Goal: Task Accomplishment & Management: Manage account settings

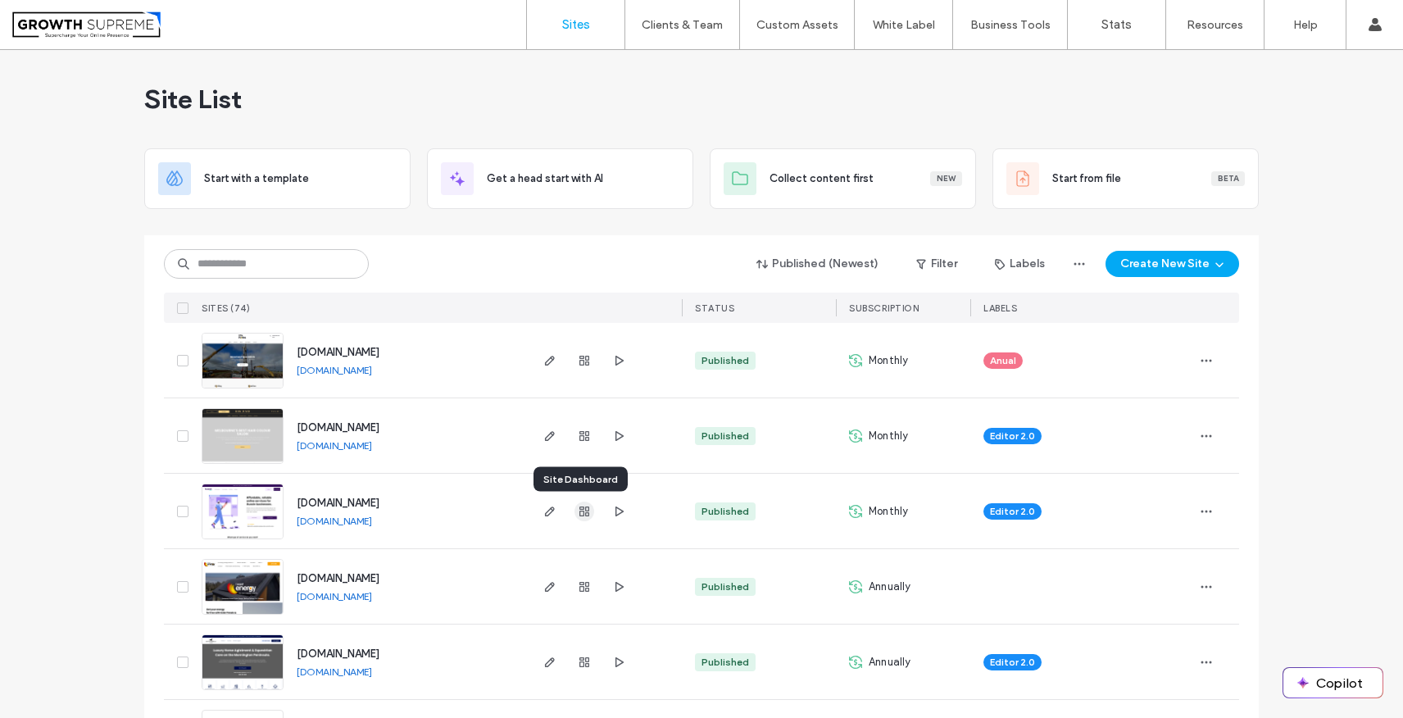
click at [580, 512] on use "button" at bounding box center [584, 511] width 10 height 10
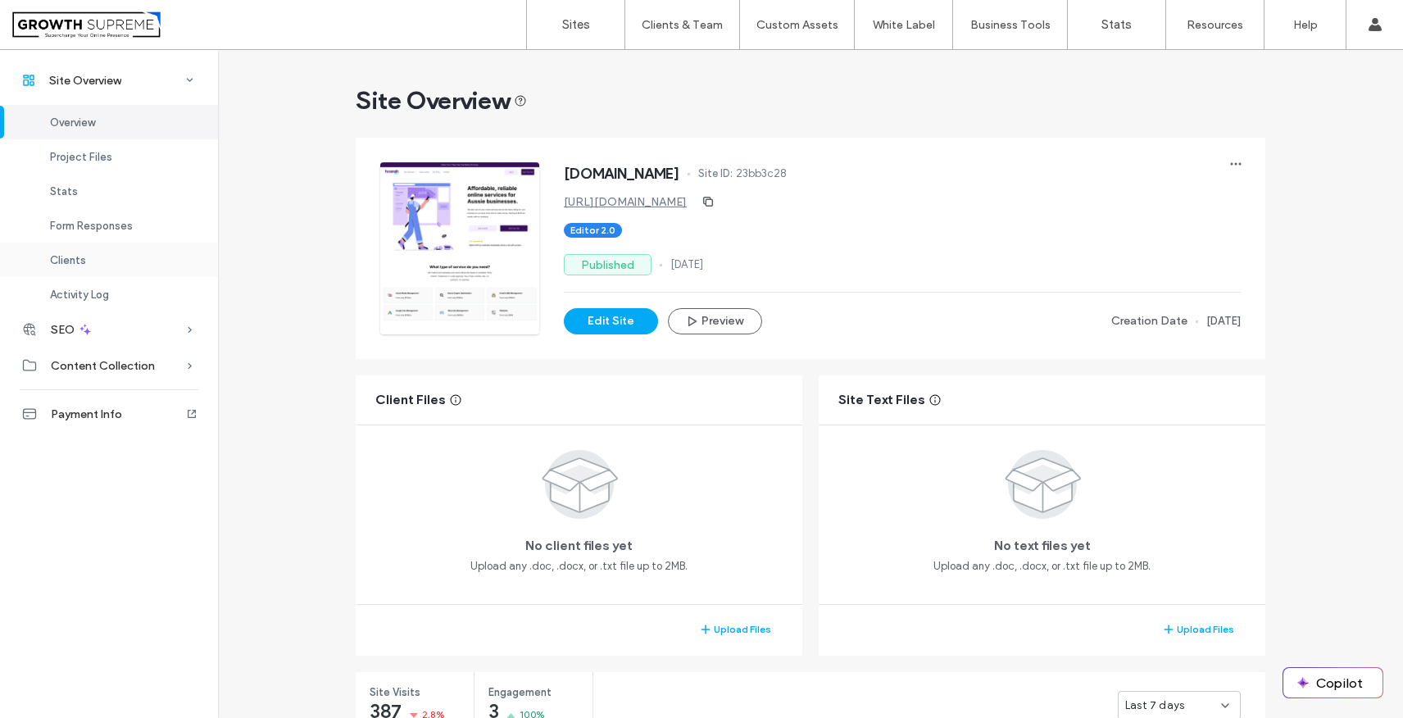
click at [119, 260] on div "Clients" at bounding box center [109, 260] width 218 height 34
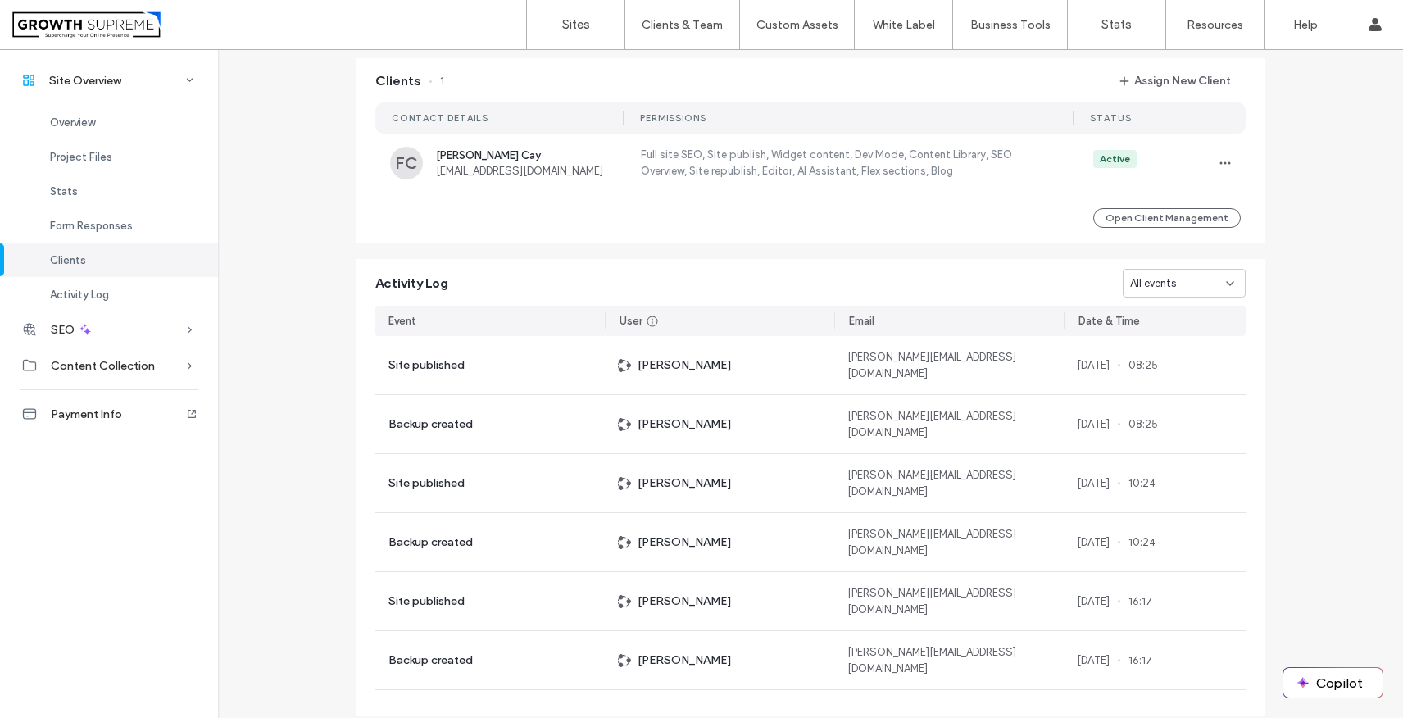
scroll to position [1335, 0]
click at [1186, 75] on button "Assign New Client" at bounding box center [1174, 80] width 141 height 26
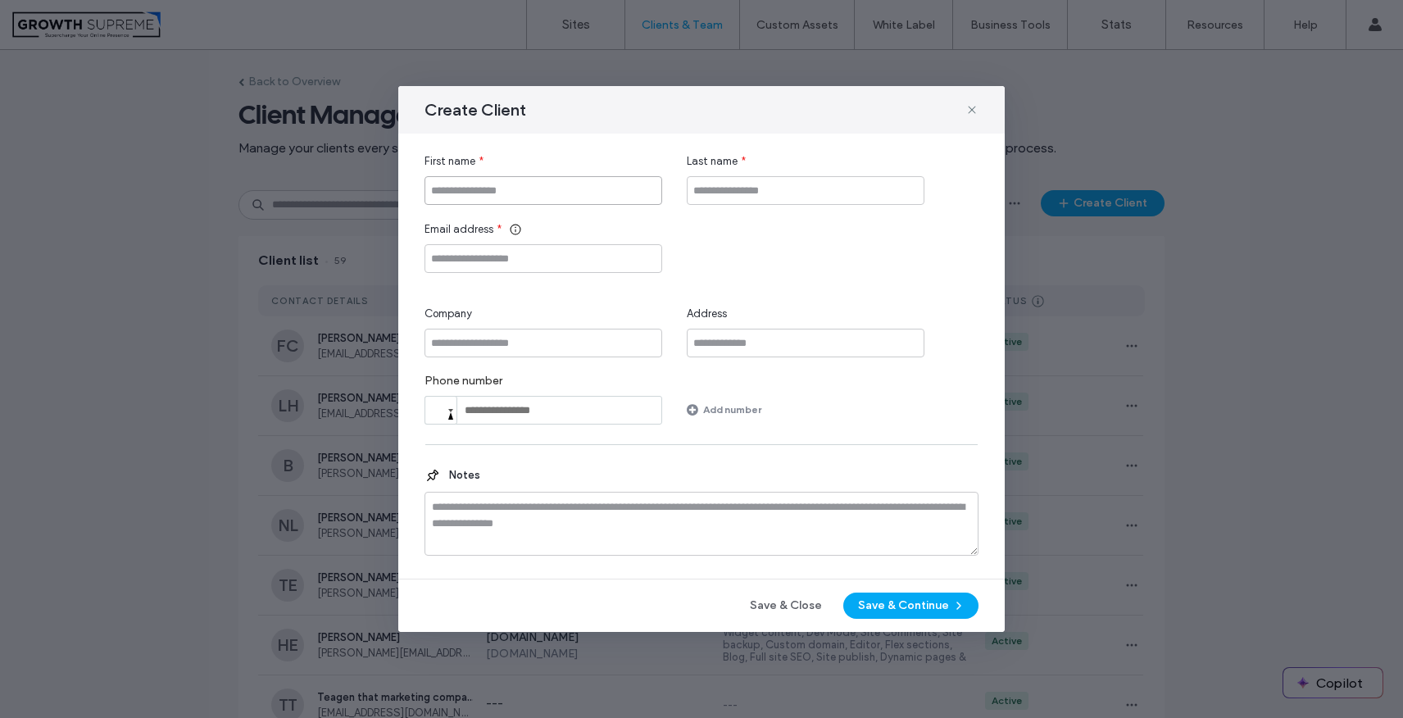
click at [613, 203] on input "First name" at bounding box center [543, 190] width 238 height 29
type input "******"
click at [849, 188] on input "Last name" at bounding box center [806, 190] width 238 height 29
type input "*"
click at [613, 255] on input "Email address" at bounding box center [543, 258] width 238 height 29
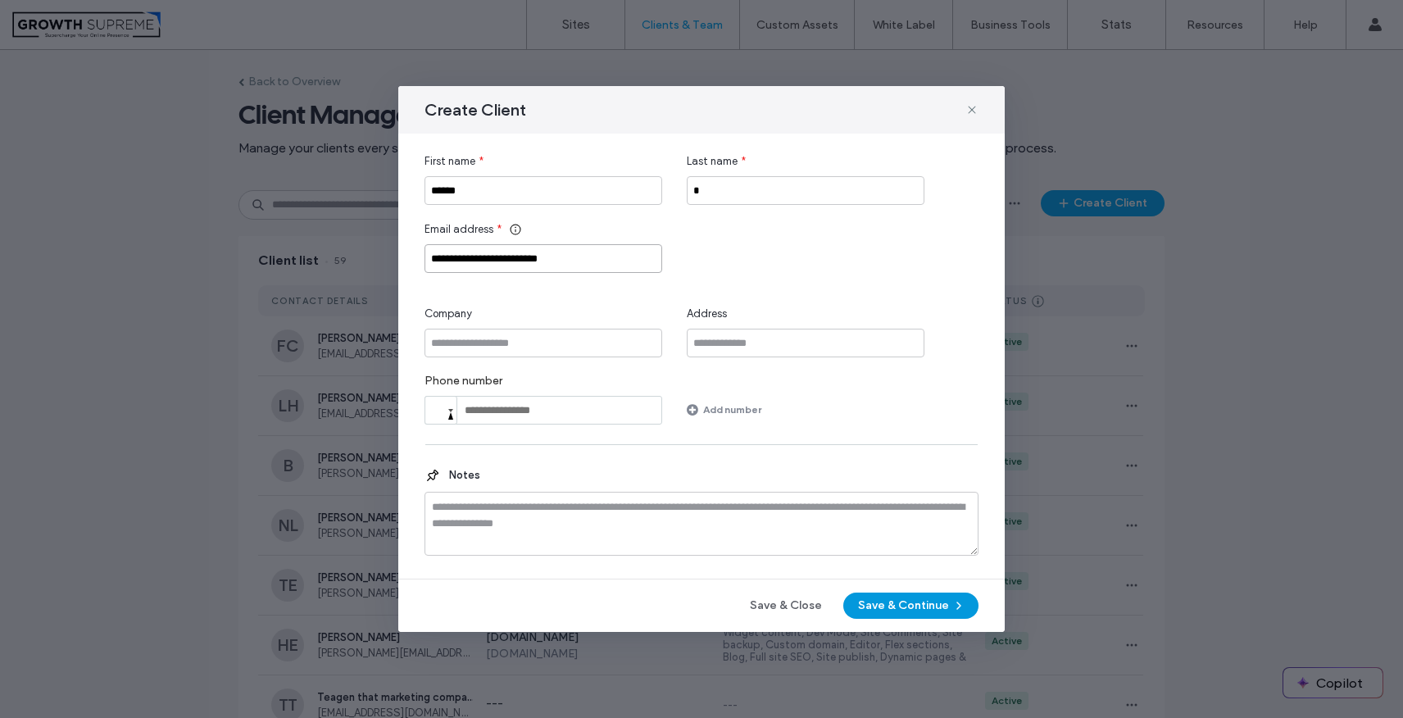
type input "**********"
click at [873, 598] on button "Save & Continue" at bounding box center [910, 605] width 135 height 26
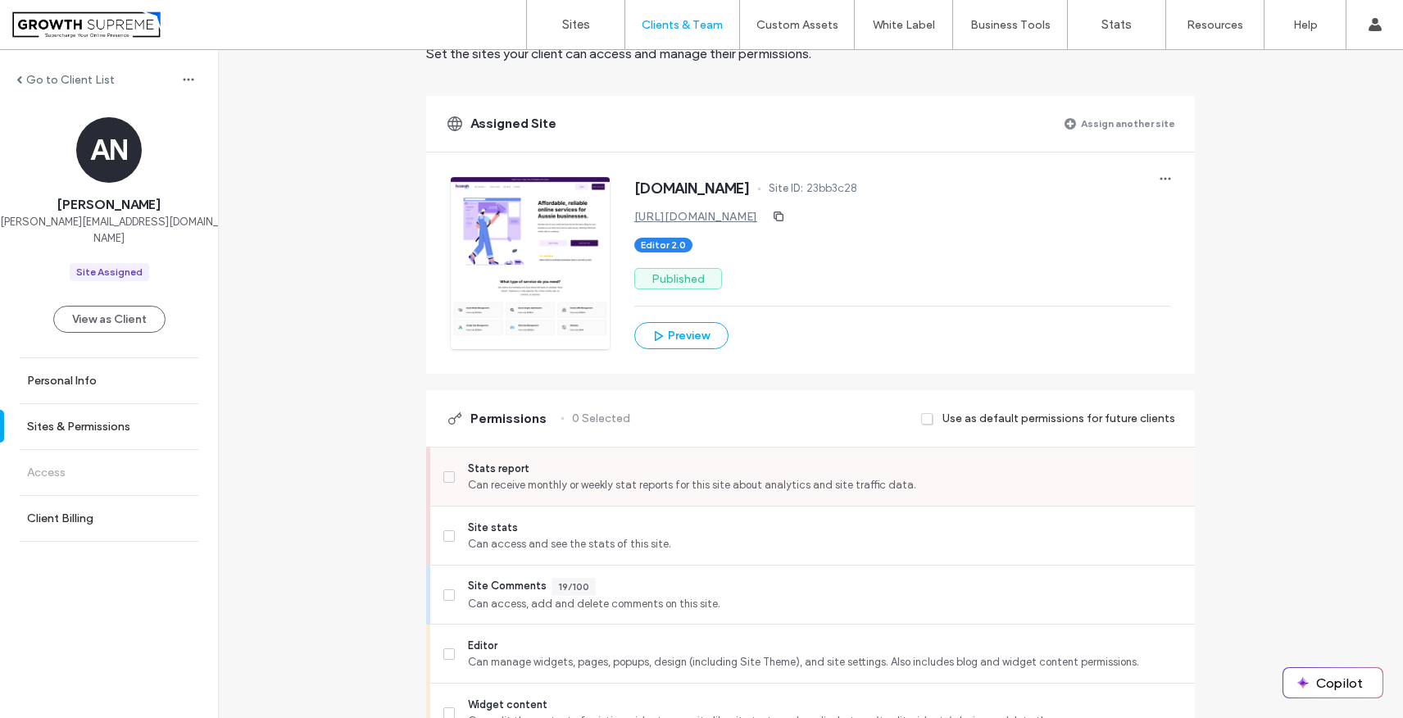
scroll to position [91, 0]
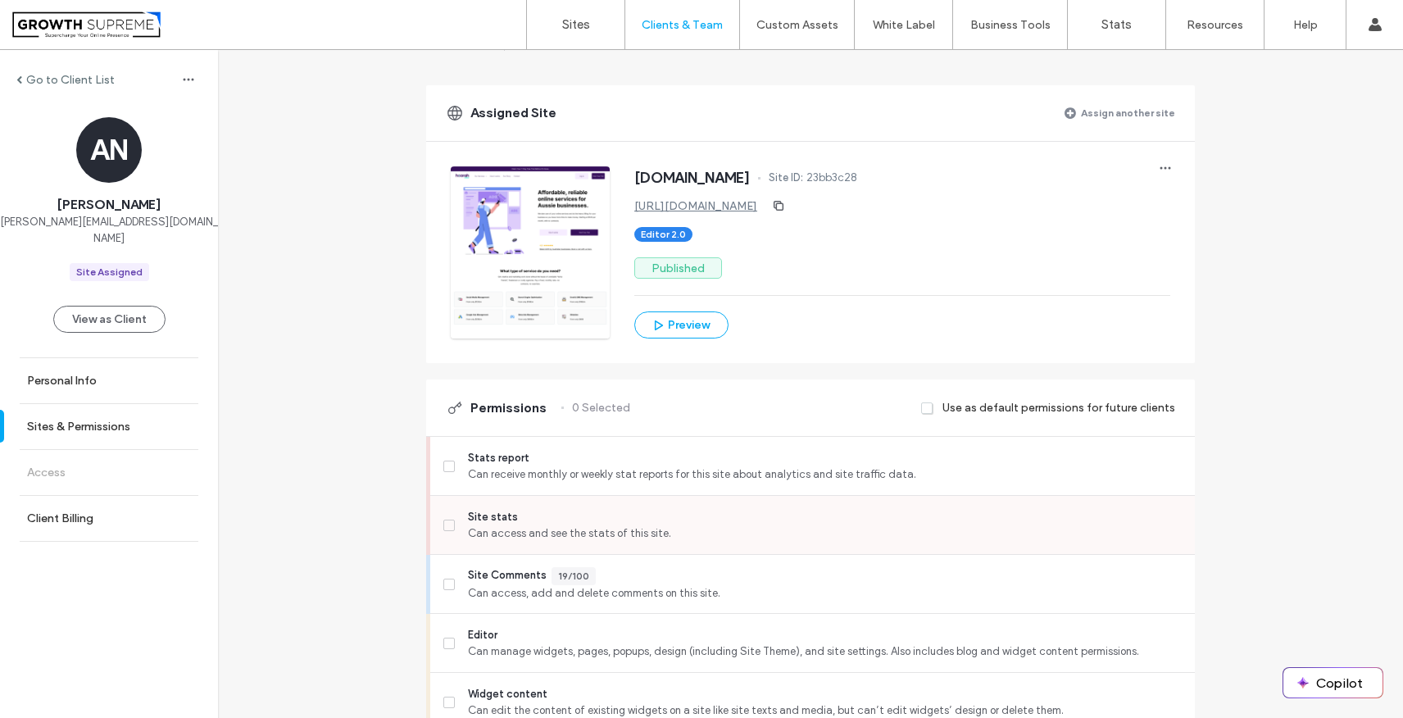
click at [446, 524] on icon at bounding box center [449, 525] width 7 height 5
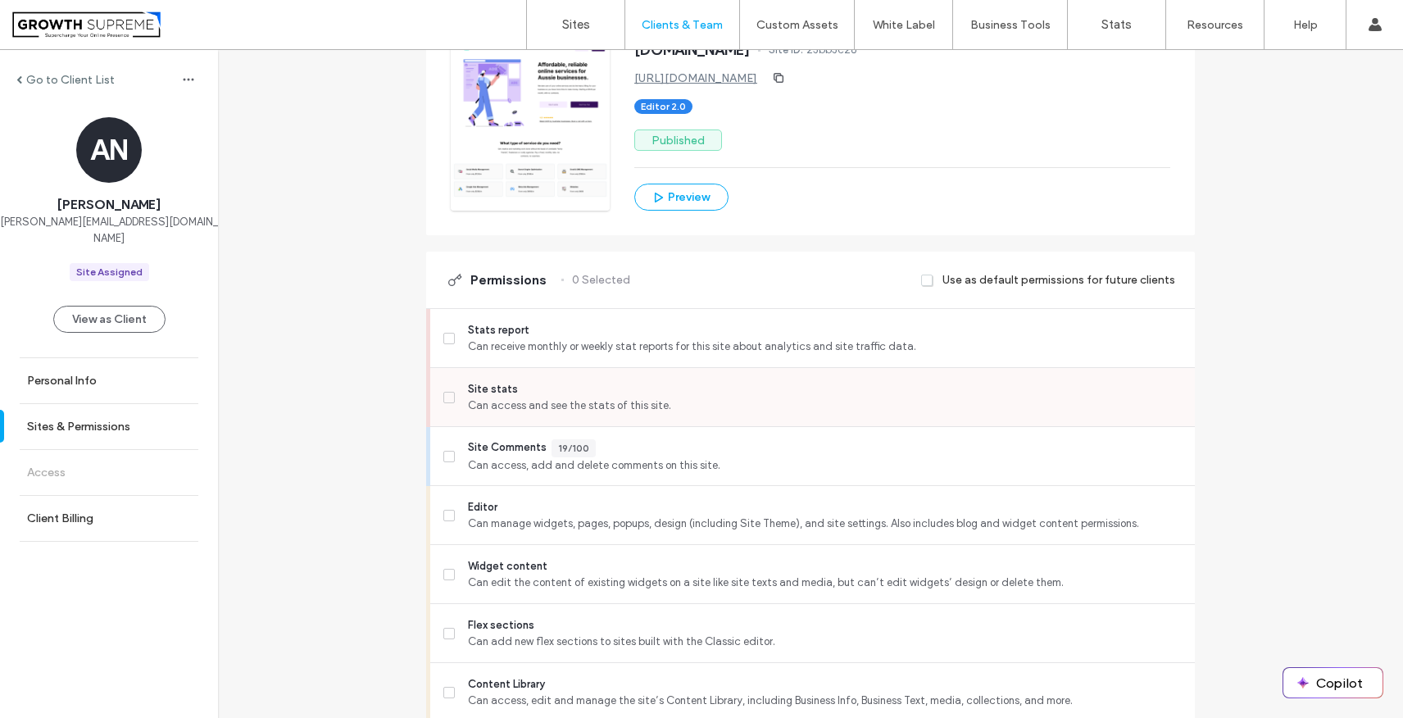
click at [443, 524] on label "Editor Can manage widgets, pages, popups, design (including Site Theme), and si…" at bounding box center [812, 515] width 738 height 33
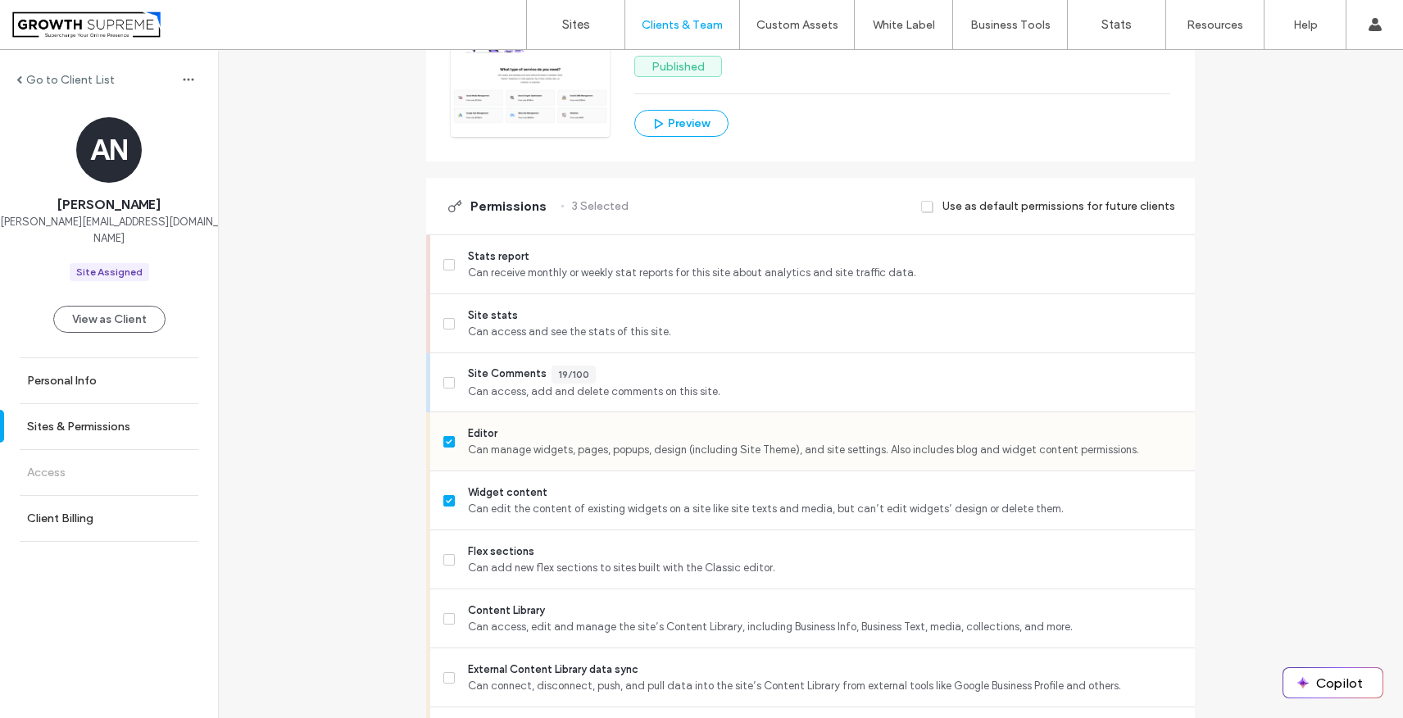
scroll to position [334, 0]
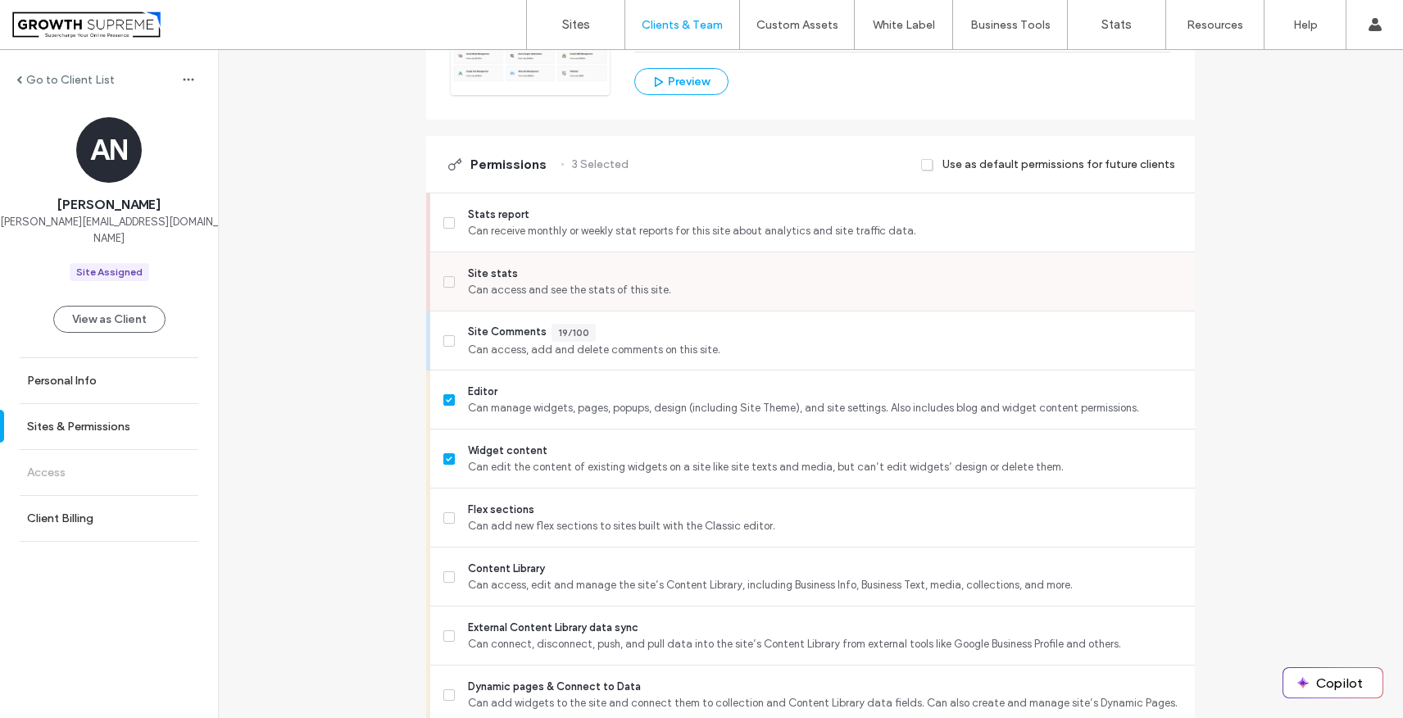
click at [457, 303] on div "Site stats Can access and see the stats of this site." at bounding box center [818, 281] width 751 height 58
click at [455, 272] on label "Site stats Can access and see the stats of this site." at bounding box center [812, 281] width 738 height 33
click at [443, 520] on span at bounding box center [448, 517] width 11 height 11
click at [443, 566] on label "Content Library Can access, edit and manage the site’s Content Library, includi…" at bounding box center [812, 576] width 738 height 33
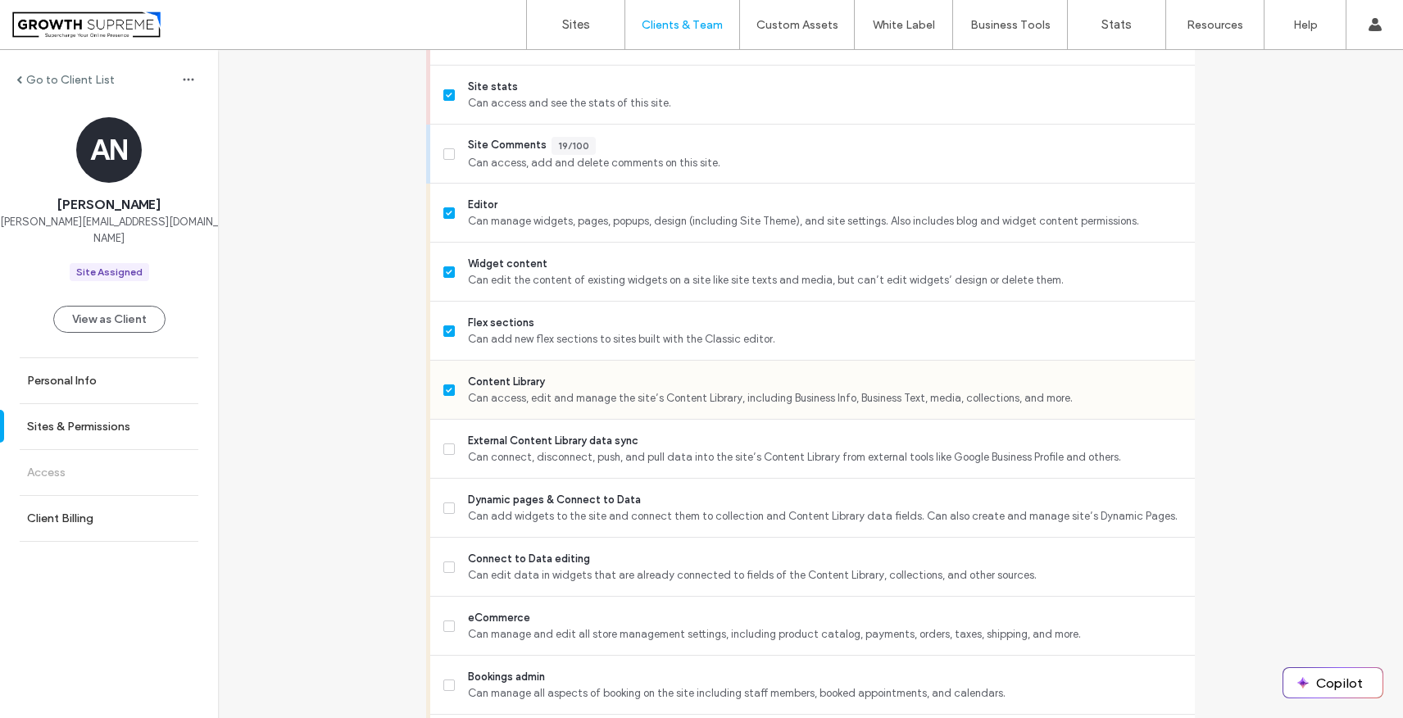
scroll to position [533, 0]
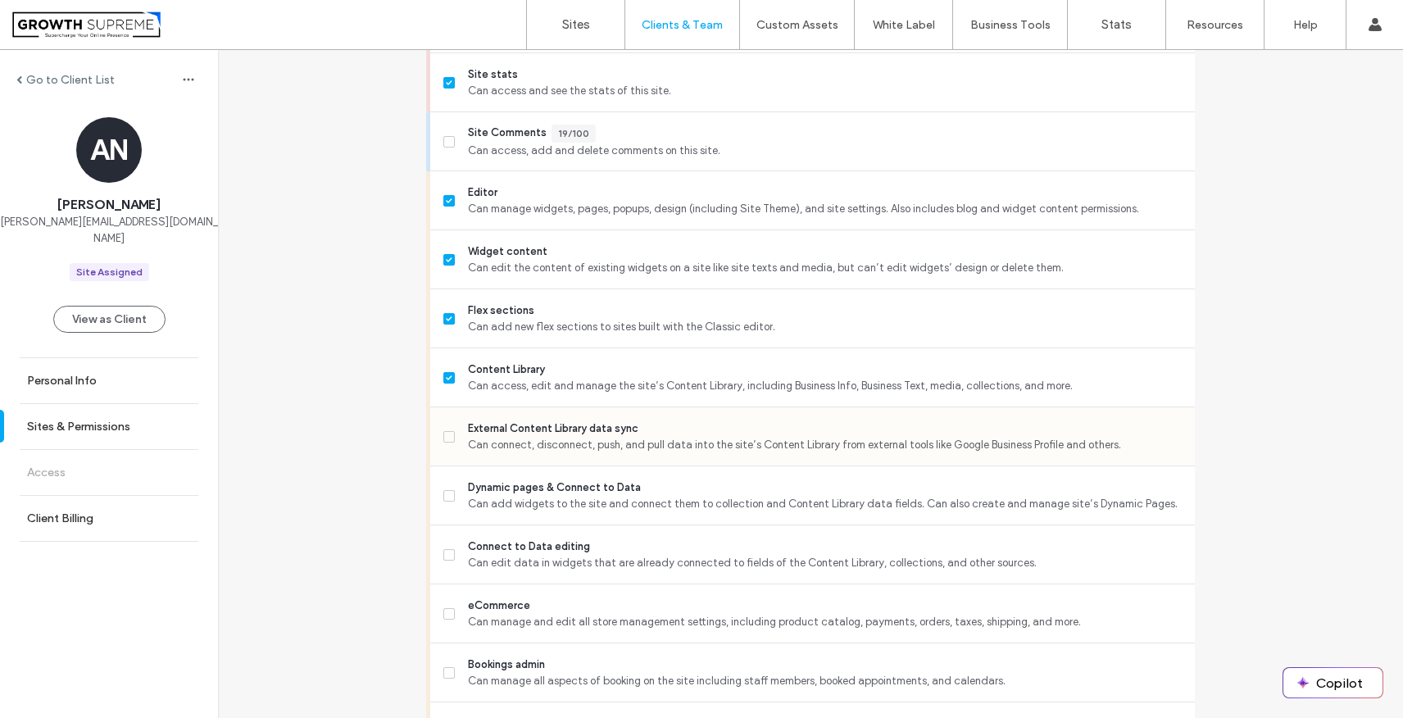
click at [443, 443] on label "External Content Library data sync Can connect, disconnect, push, and pull data…" at bounding box center [812, 436] width 738 height 33
click at [443, 529] on div "Connect to Data editing Can edit data in widgets that are already connected to …" at bounding box center [818, 554] width 751 height 58
click at [443, 497] on span at bounding box center [448, 495] width 11 height 11
click at [443, 560] on label "Connect to Data editing Can edit data in widgets that are already connected to …" at bounding box center [812, 554] width 738 height 33
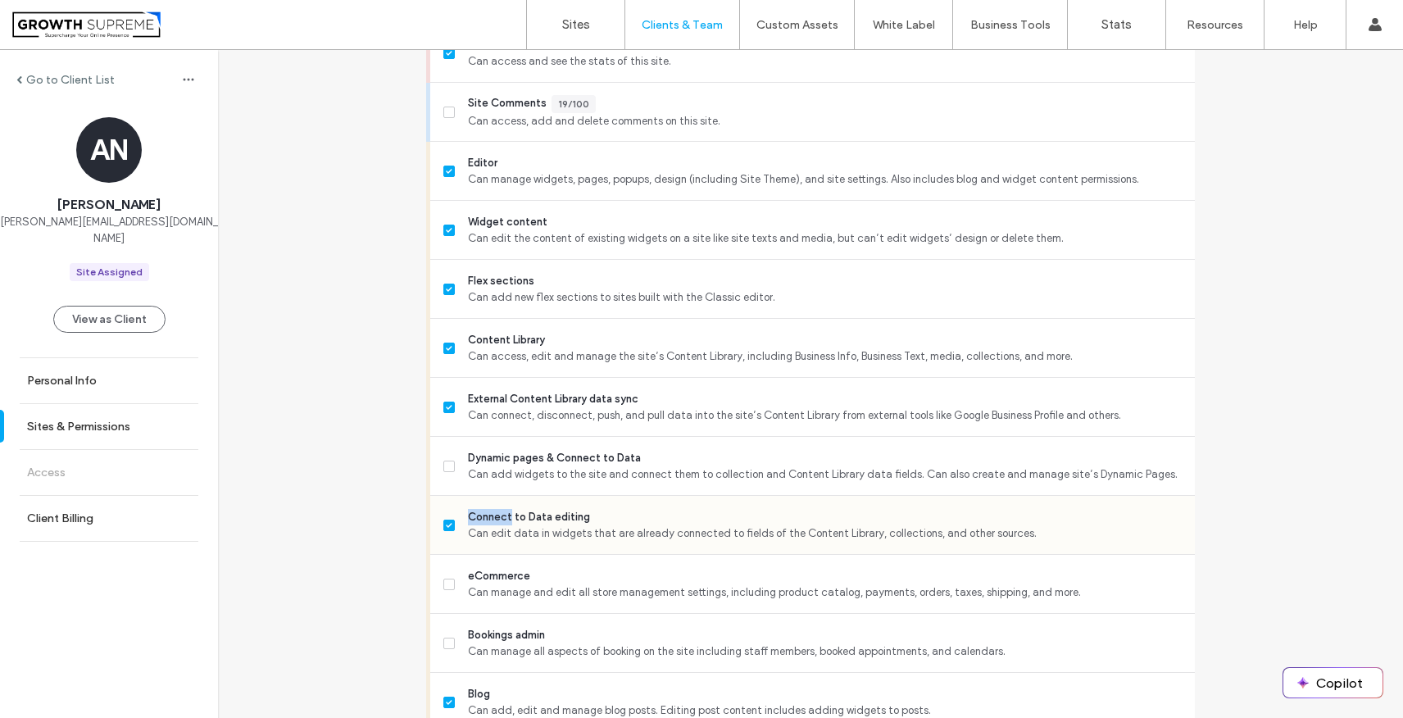
scroll to position [587, 0]
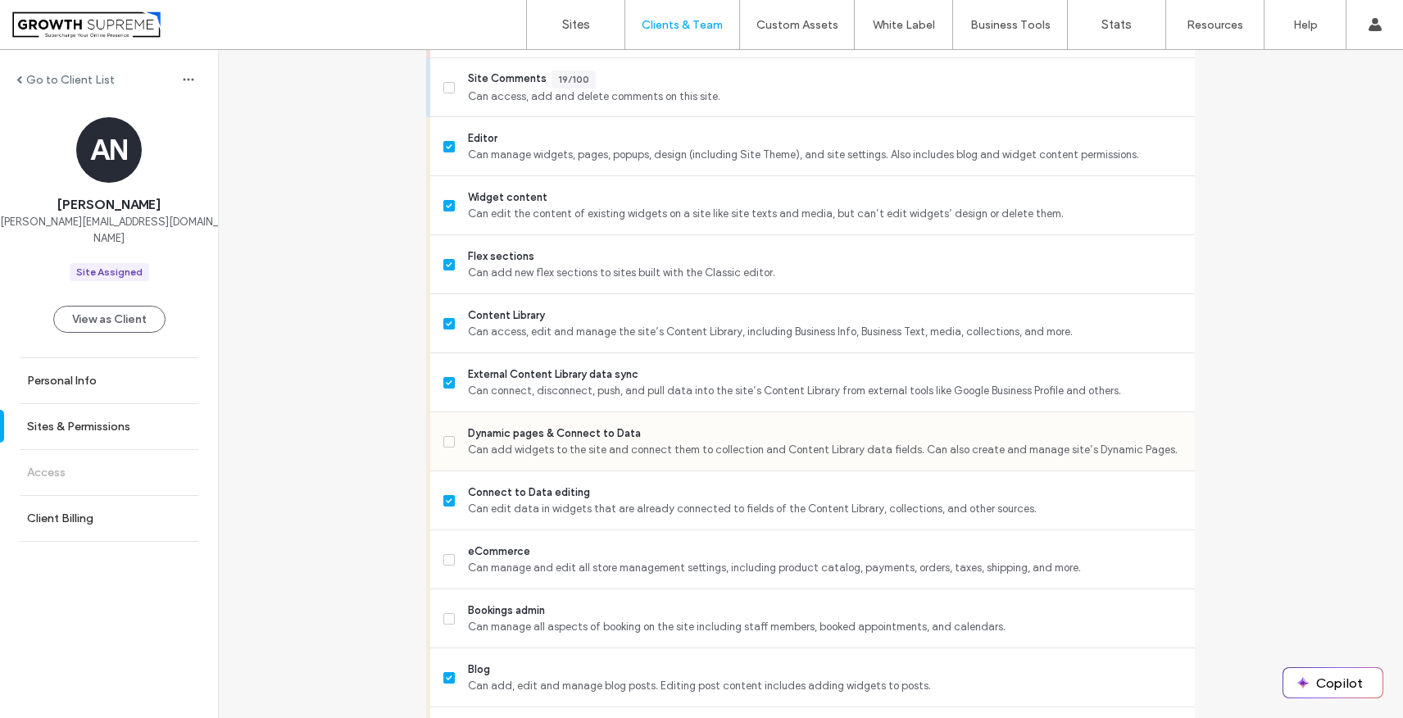
click at [443, 434] on label "Dynamic pages & Connect to Data Can add widgets to the site and connect them to…" at bounding box center [812, 441] width 738 height 33
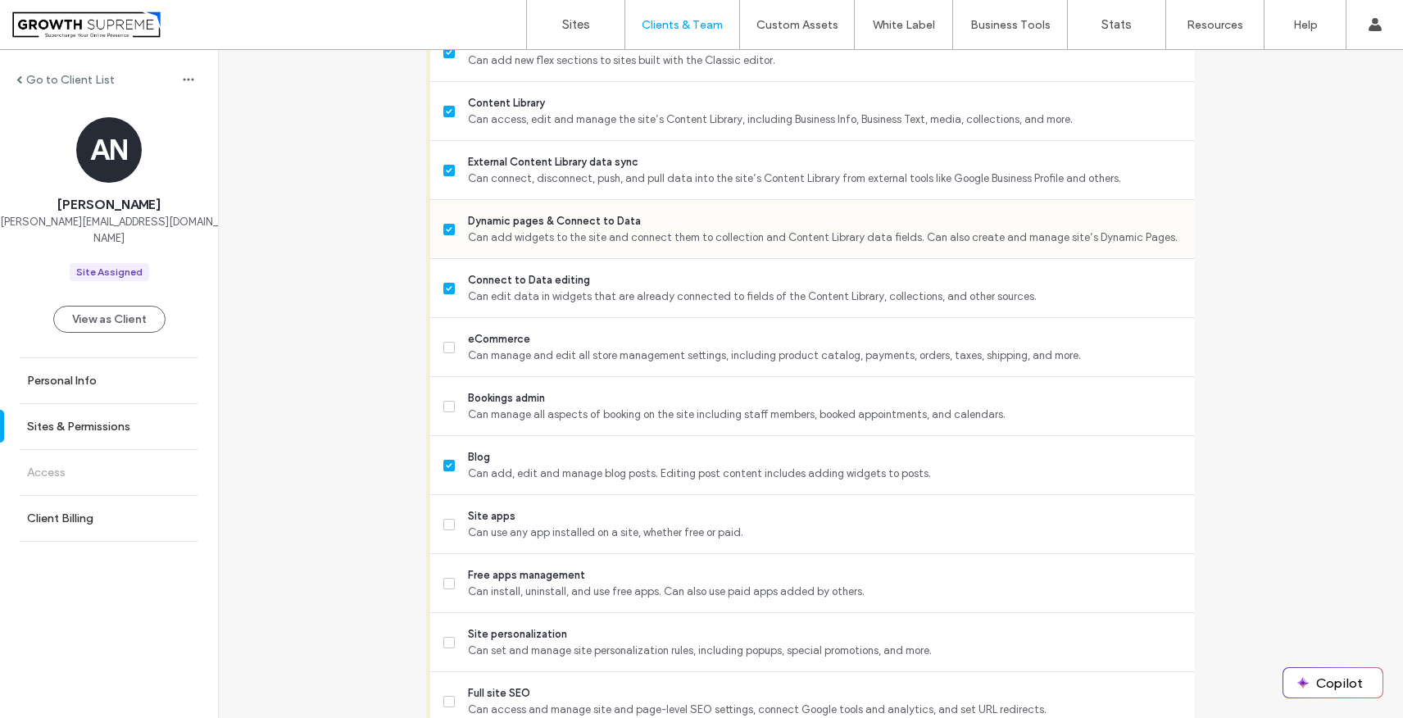
scroll to position [1021, 0]
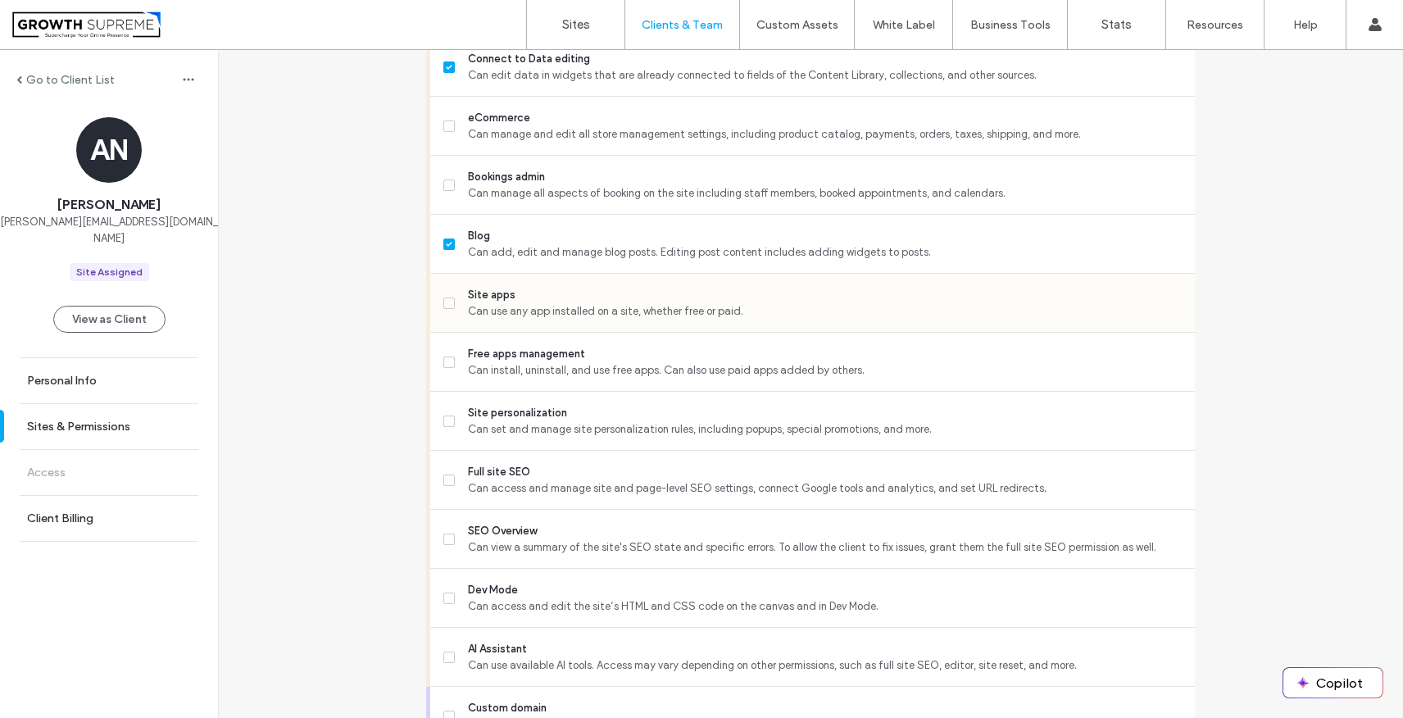
click at [457, 306] on label "Site apps Can use any app installed on a site, whether free or paid." at bounding box center [812, 303] width 738 height 33
click at [457, 366] on label "Free apps management Can install, uninstall, and use free apps. Can also use pa…" at bounding box center [812, 362] width 738 height 33
click at [468, 464] on span "Full site SEO" at bounding box center [825, 472] width 714 height 16
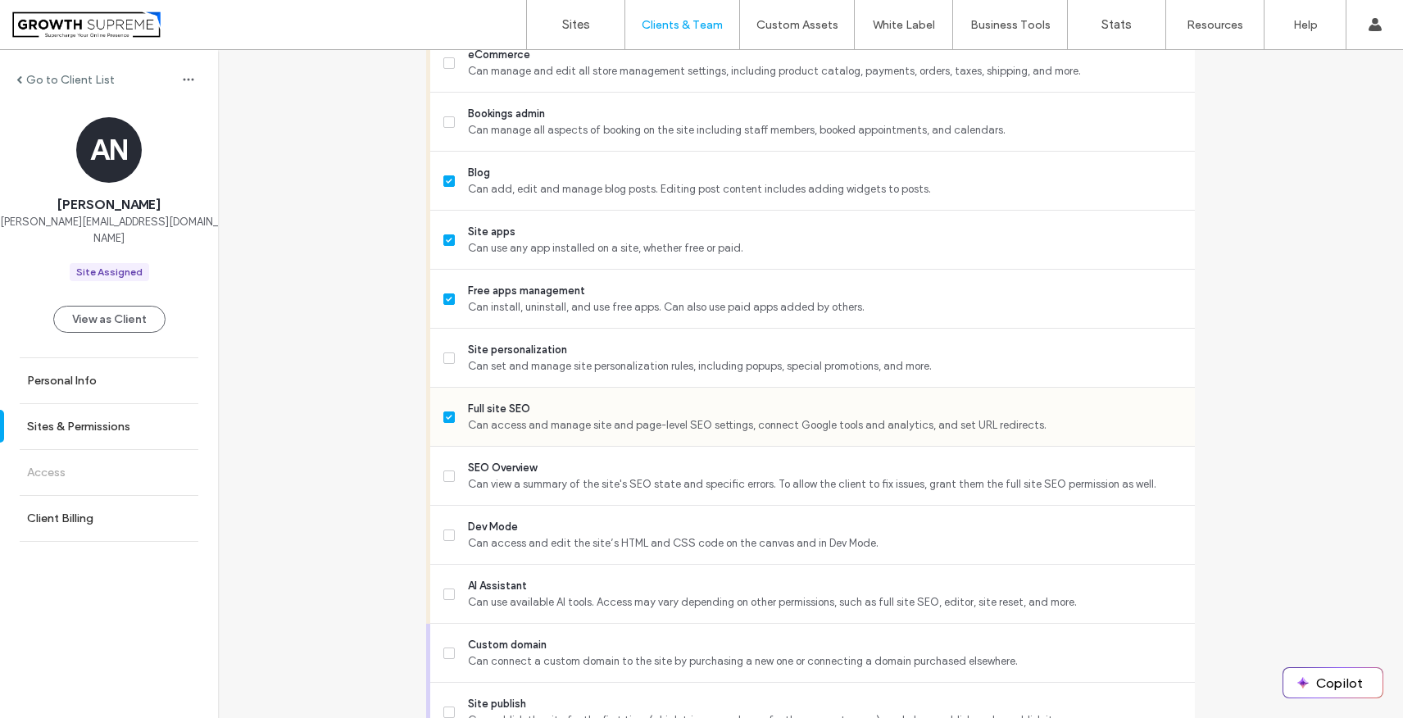
scroll to position [1102, 0]
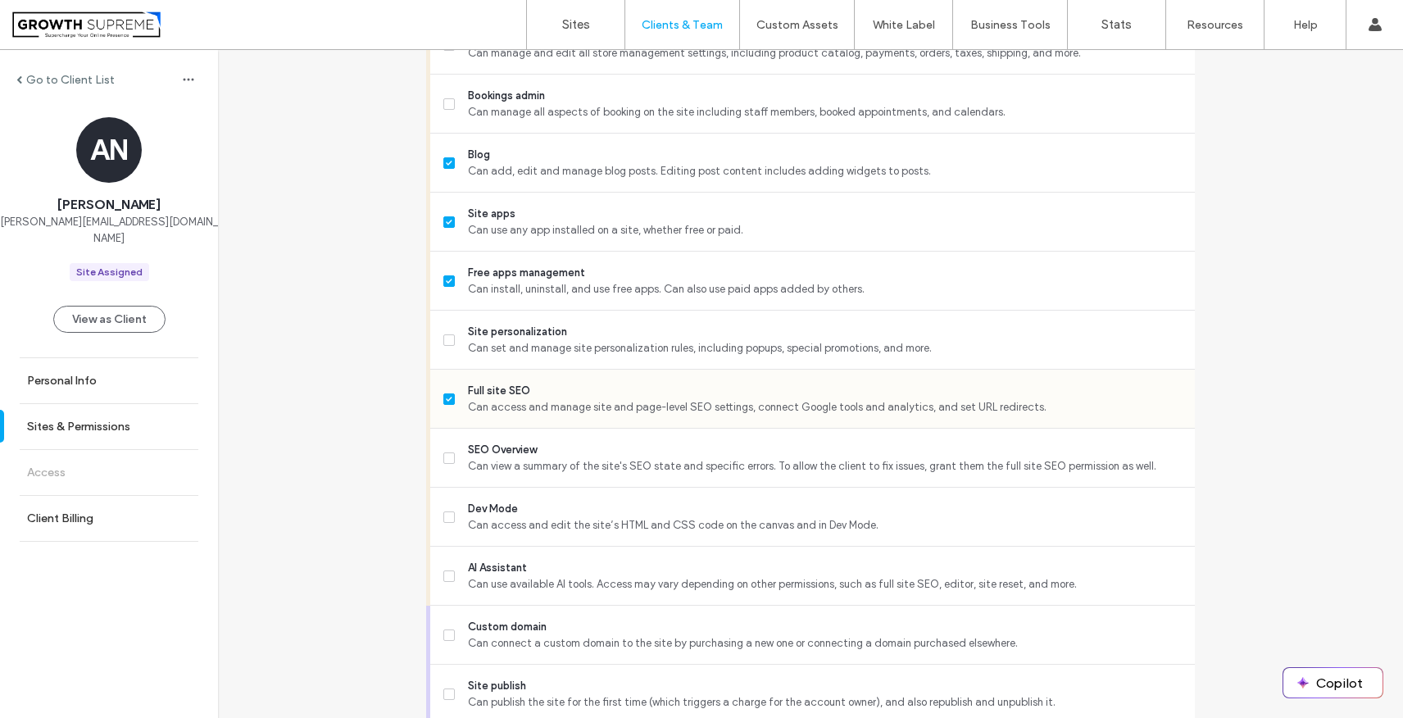
click at [468, 464] on span "Can view a summary of the site's SEO state and specific errors. To allow the cl…" at bounding box center [825, 466] width 714 height 16
click at [458, 498] on div "Dev Mode Can access and edit the site’s HTML and CSS code on the canvas and in …" at bounding box center [818, 517] width 751 height 58
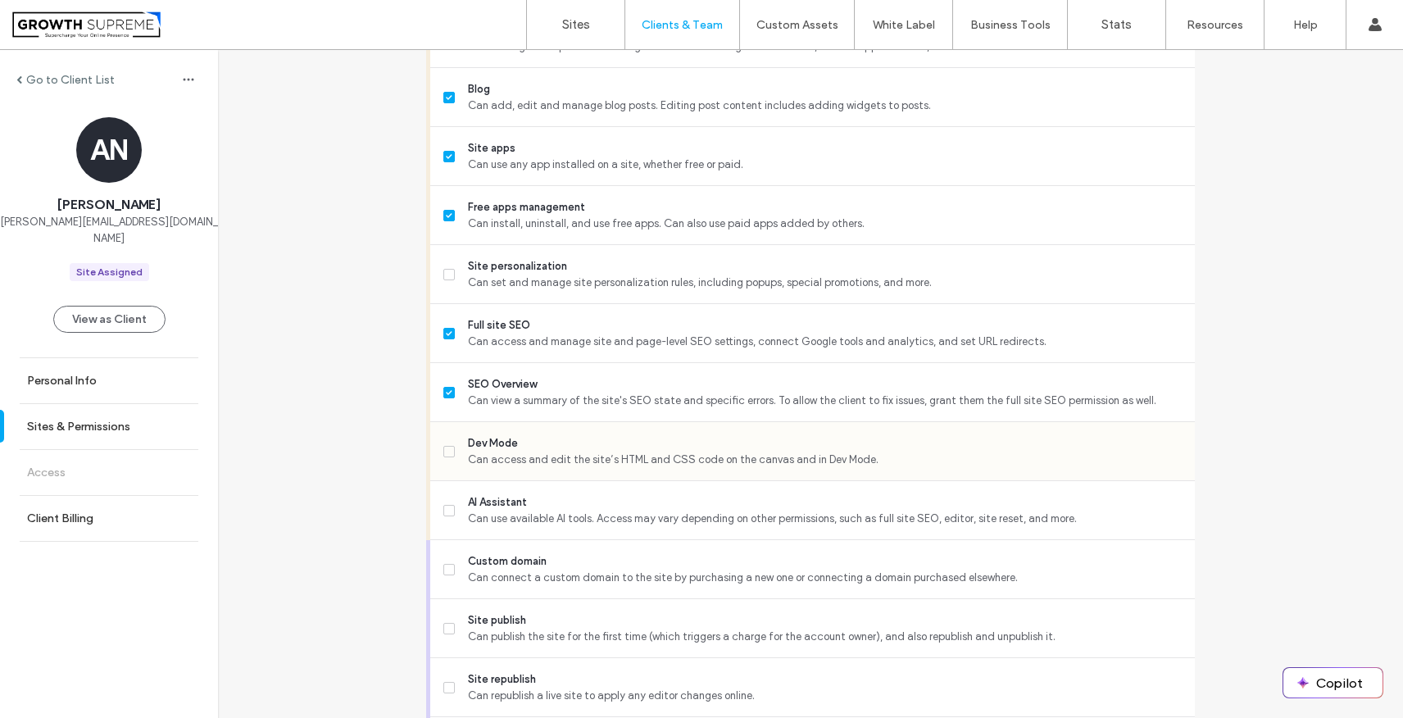
click at [448, 443] on label "Dev Mode Can access and edit the site’s HTML and CSS code on the canvas and in …" at bounding box center [812, 451] width 738 height 33
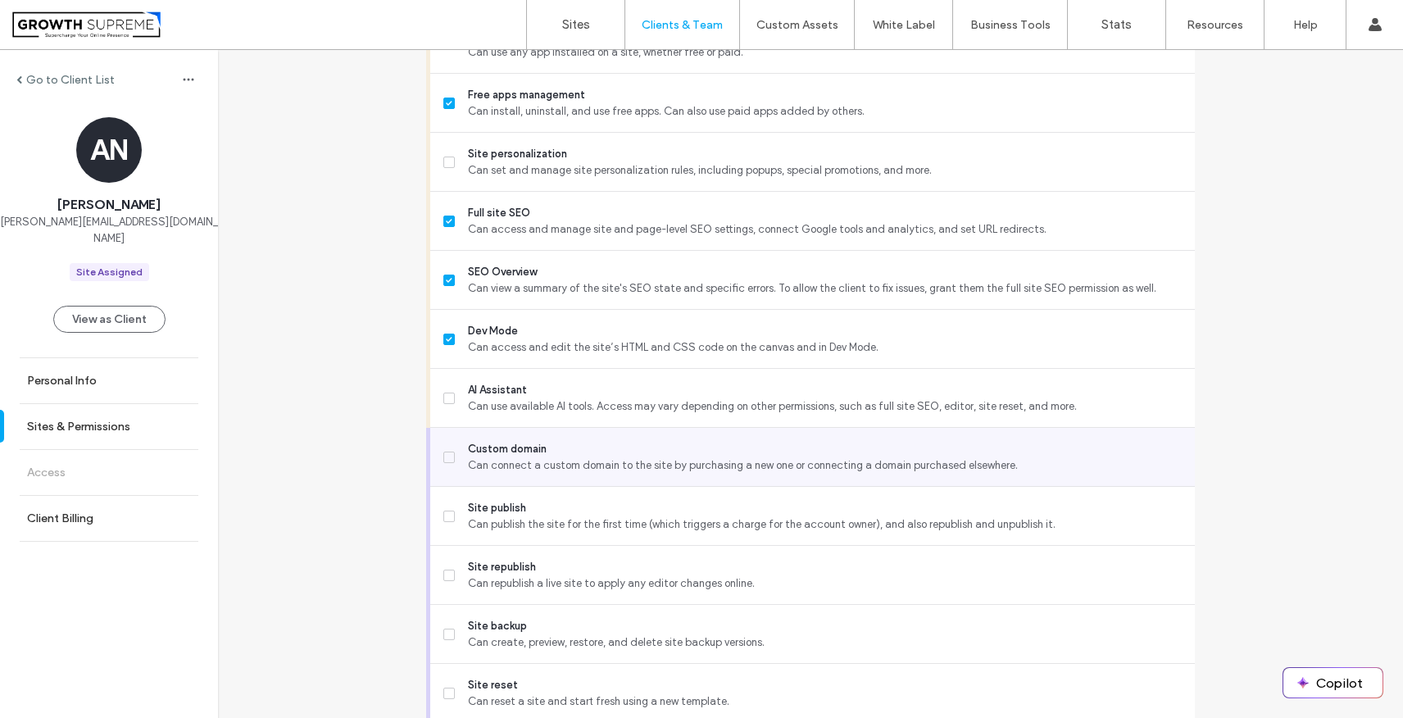
click at [448, 454] on label "Custom domain Can connect a custom domain to the site by purchasing a new one o…" at bounding box center [812, 457] width 738 height 33
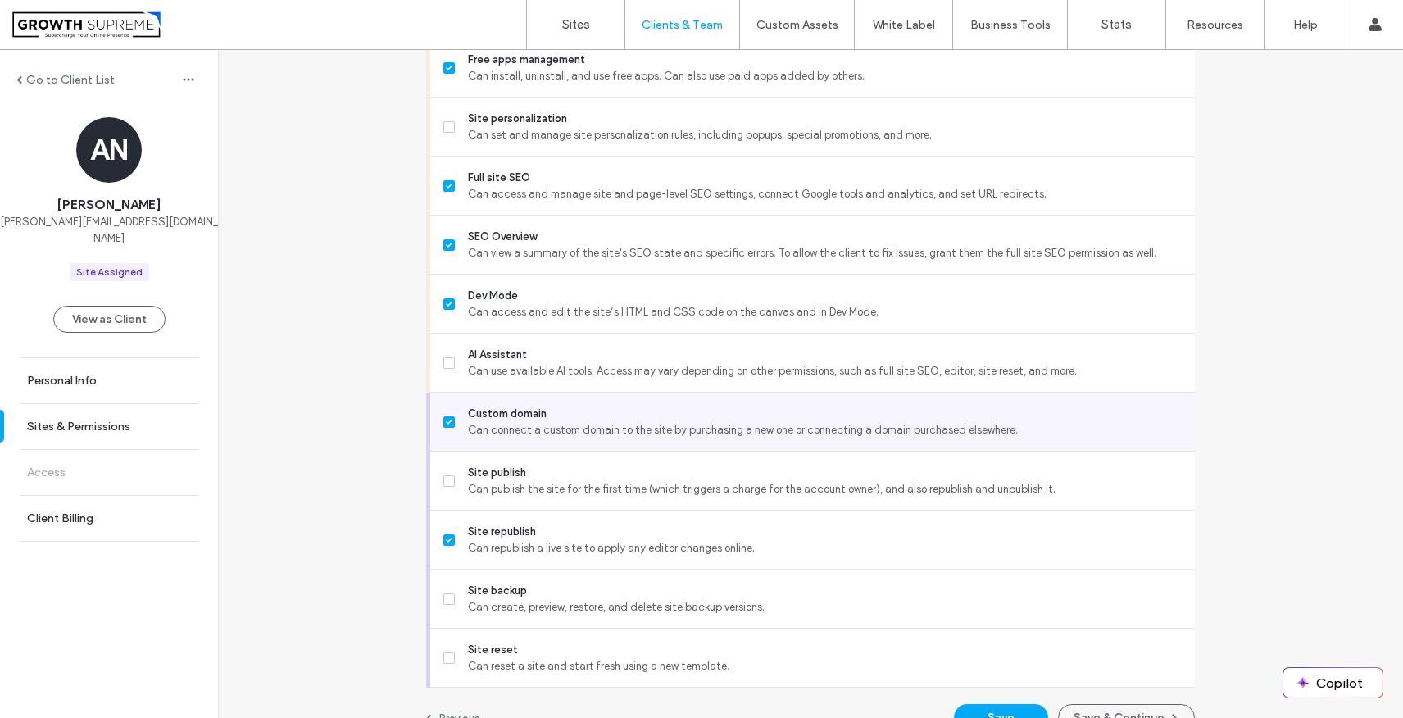
scroll to position [1318, 0]
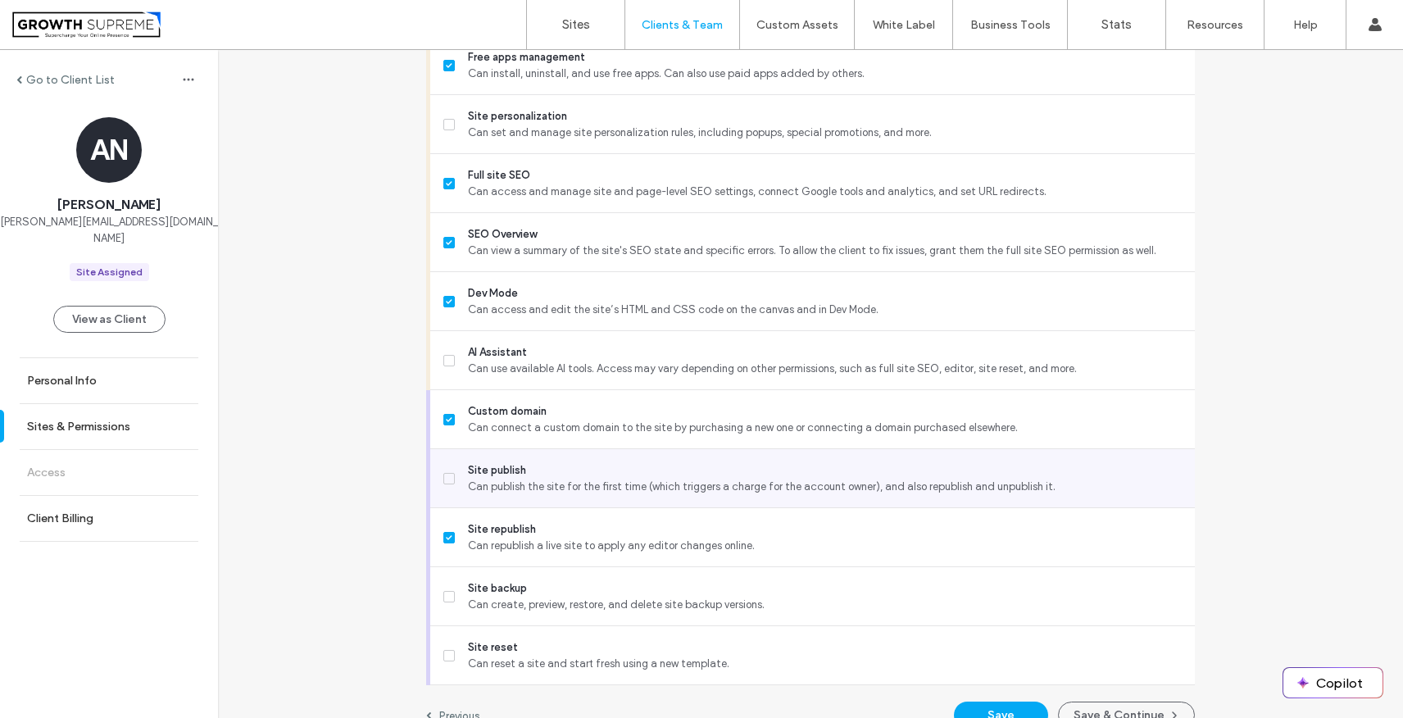
click at [443, 487] on label "Site publish Can publish the site for the first time (which triggers a charge f…" at bounding box center [812, 478] width 738 height 33
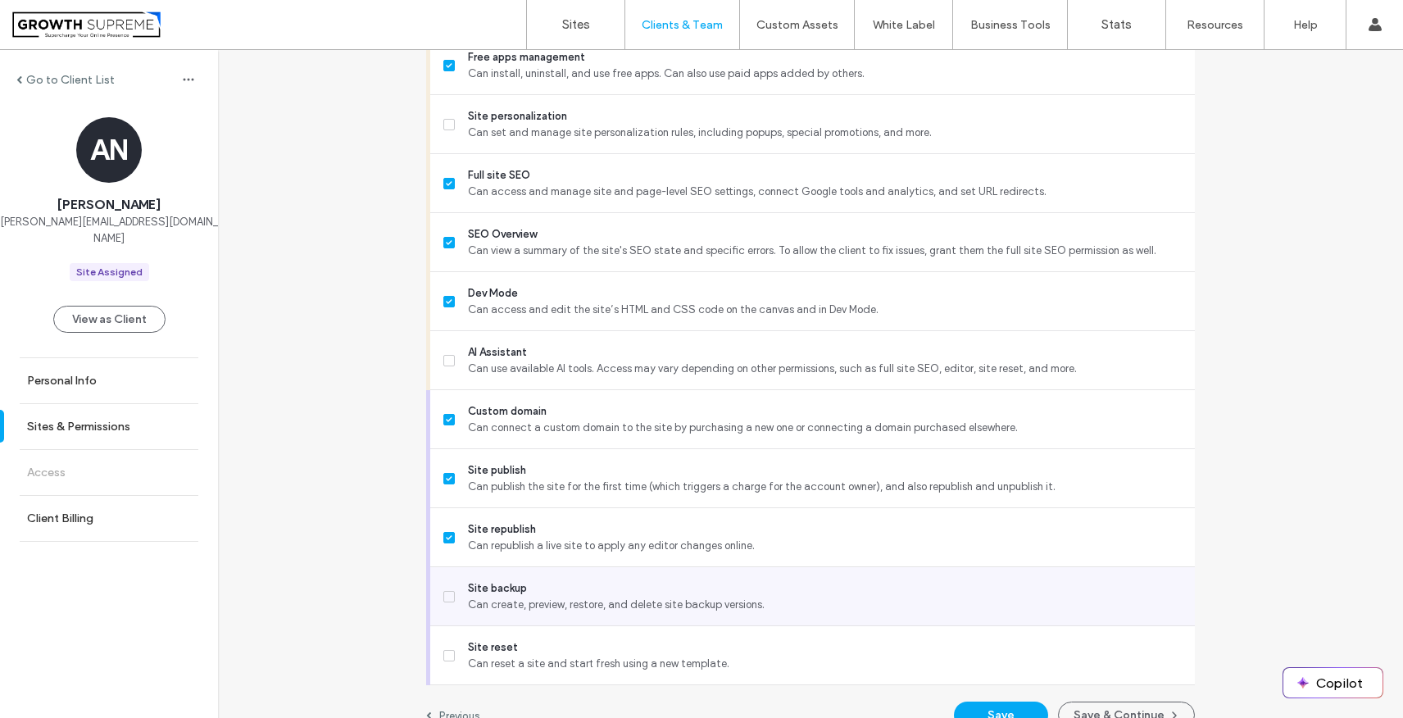
click at [437, 592] on div "Site backup Can create, preview, restore, and delete site backup versions." at bounding box center [812, 596] width 764 height 59
click at [443, 591] on span at bounding box center [448, 596] width 11 height 11
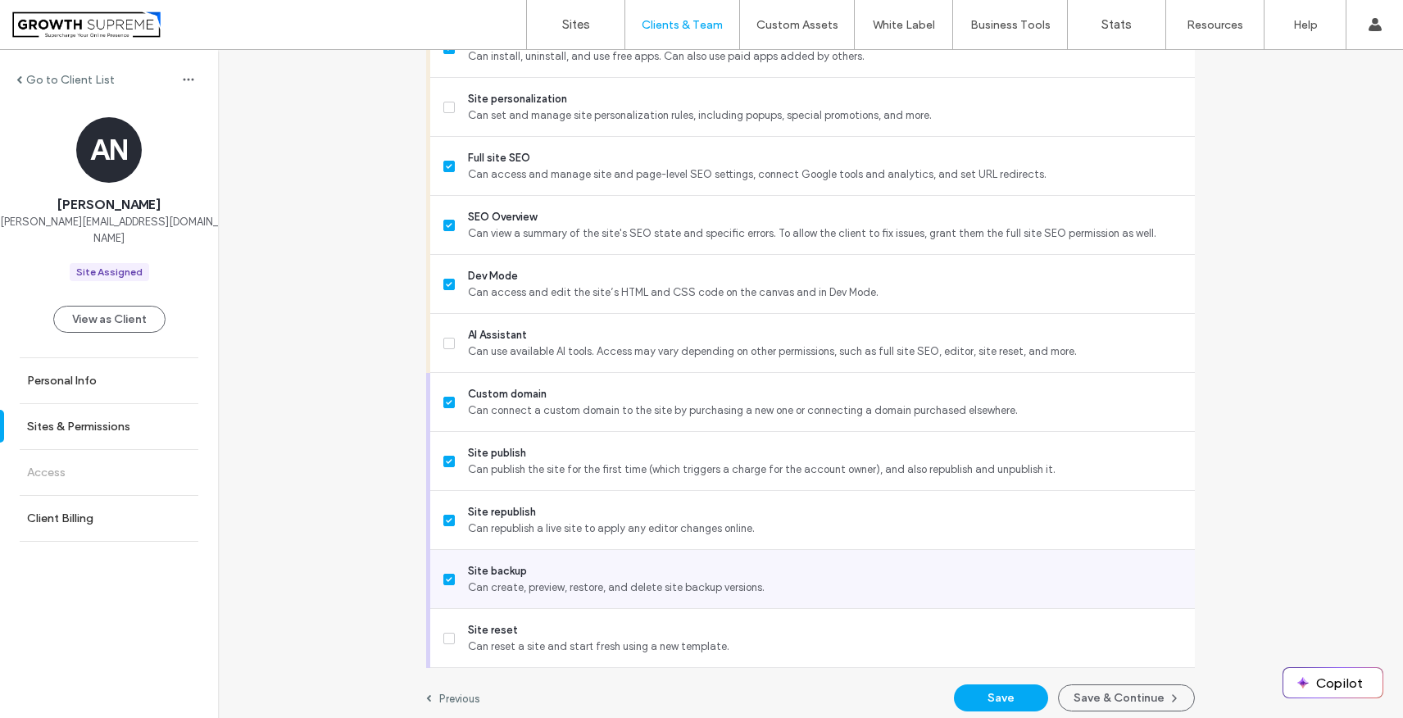
scroll to position [1344, 0]
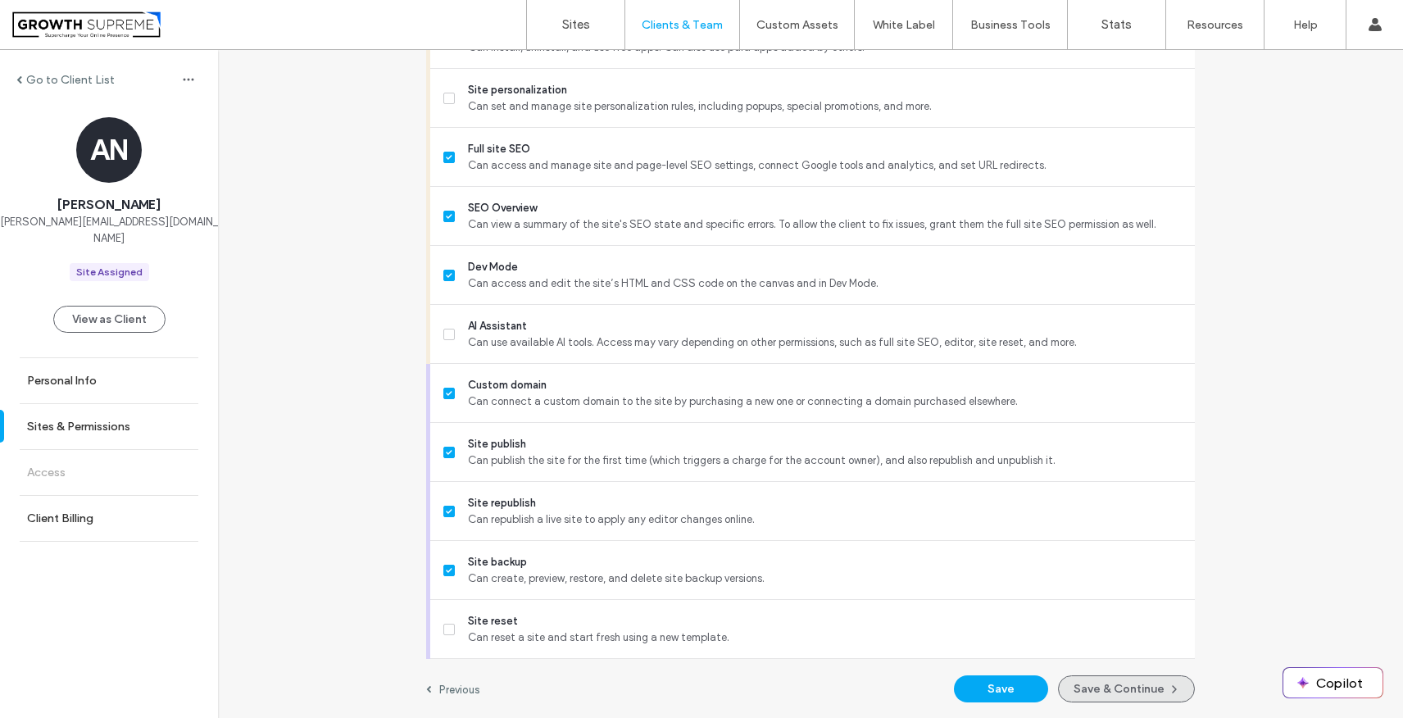
click at [1114, 682] on button "Save & Continue" at bounding box center [1126, 688] width 137 height 27
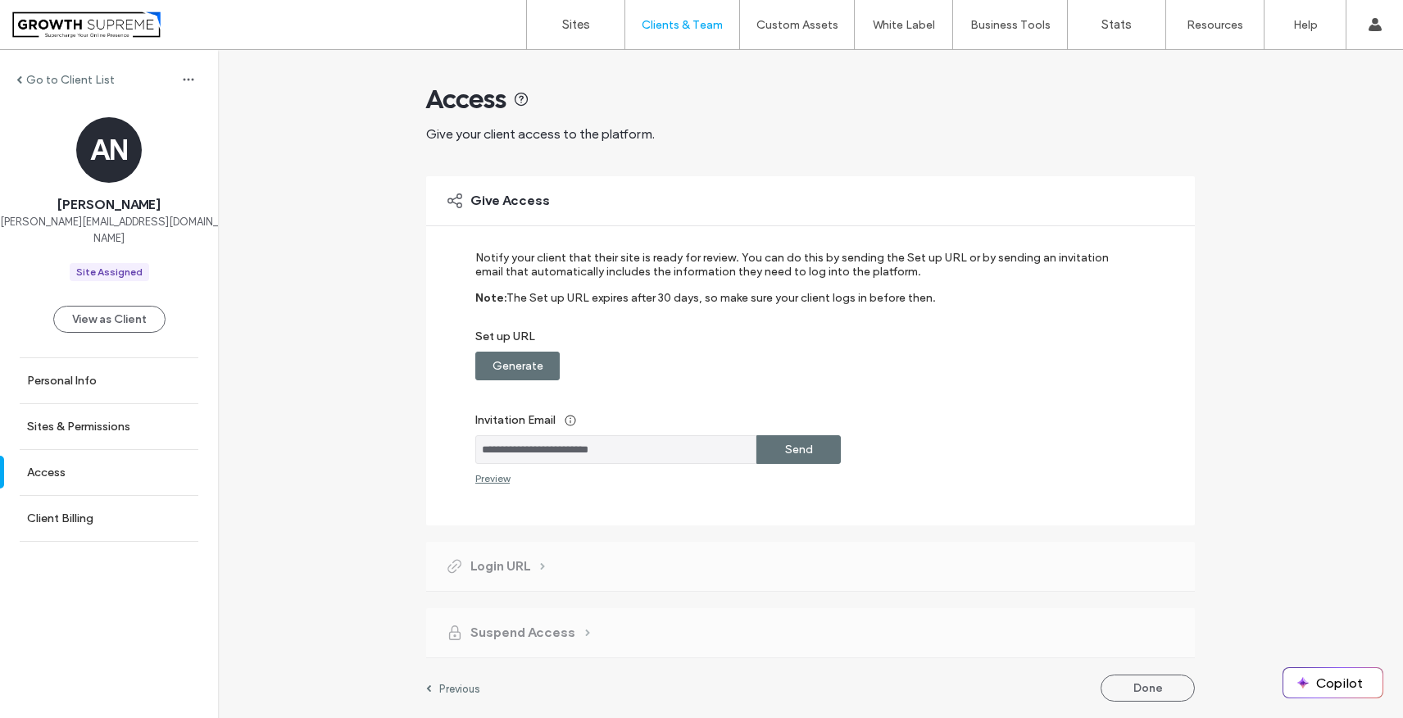
click at [537, 368] on label "Generate" at bounding box center [517, 366] width 51 height 30
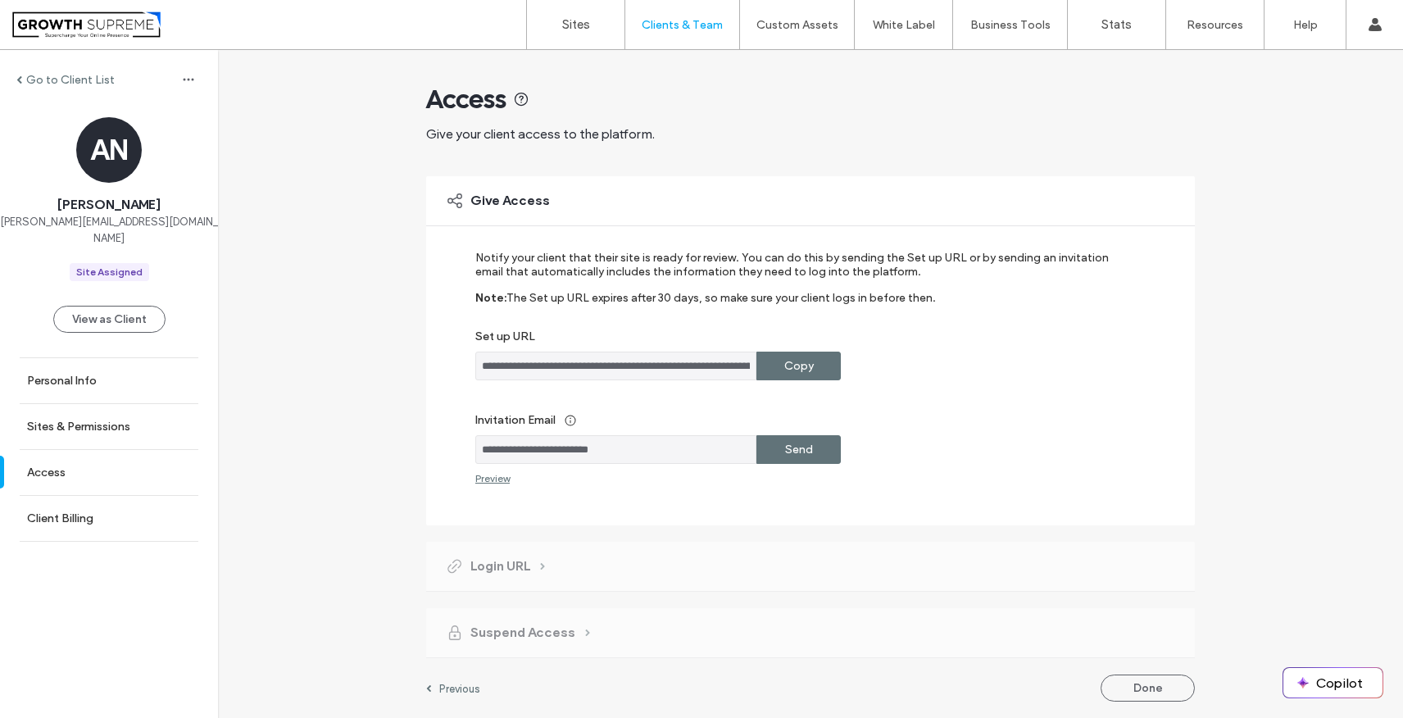
click at [820, 366] on div "Copy" at bounding box center [798, 366] width 84 height 29
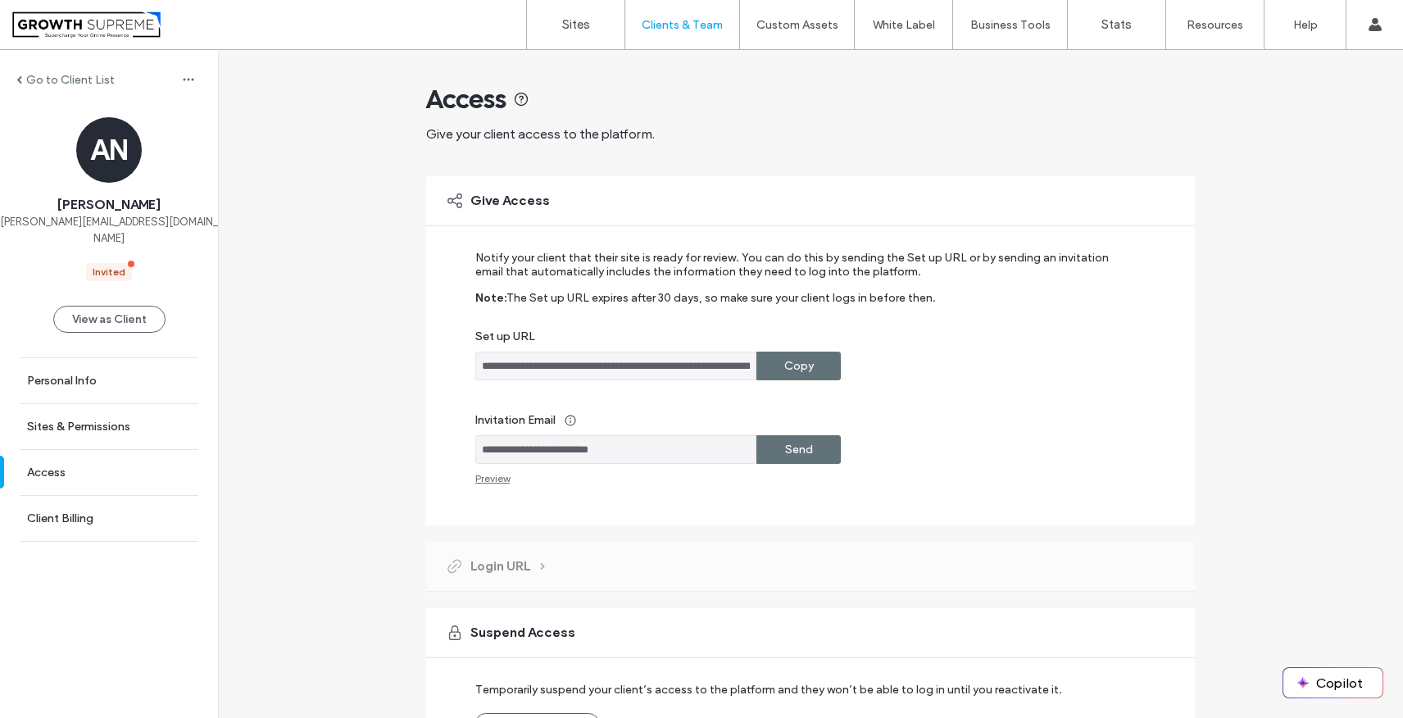
click at [110, 21] on div at bounding box center [105, 24] width 186 height 26
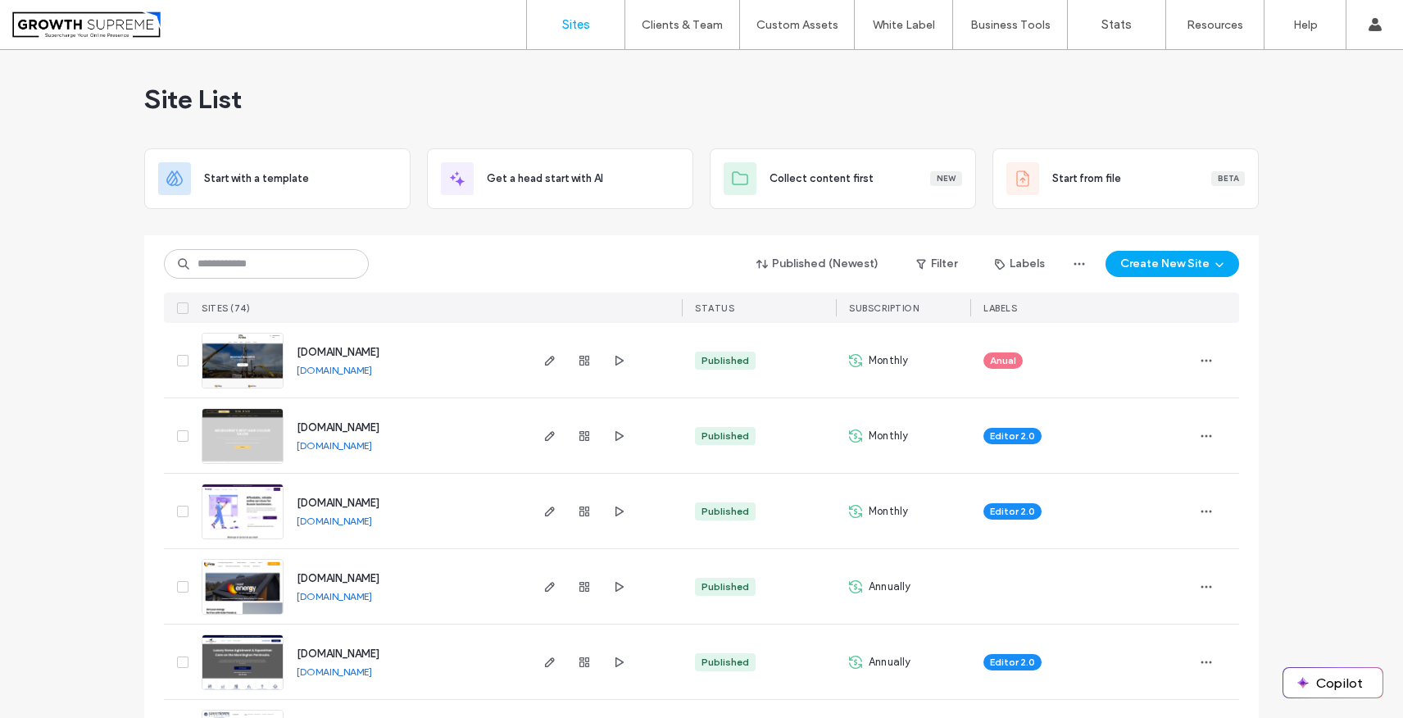
scroll to position [97, 0]
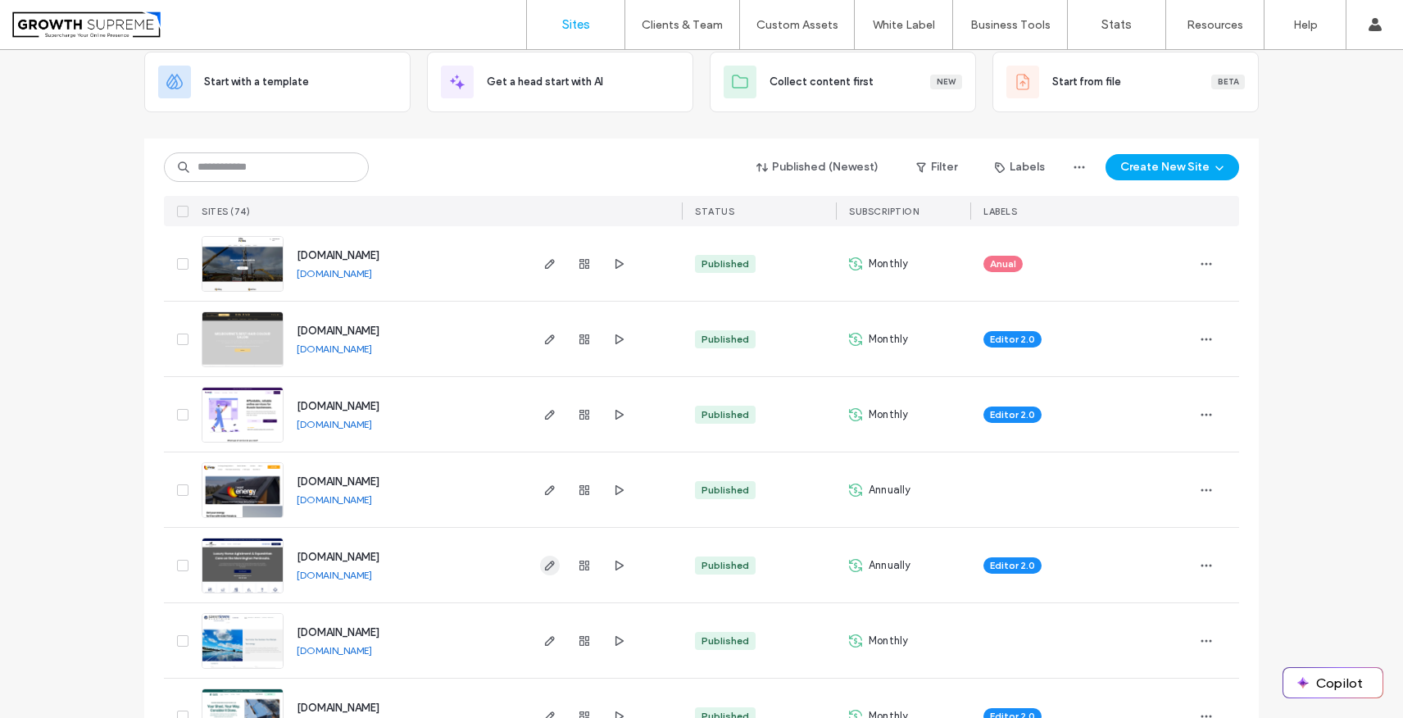
click at [543, 563] on icon "button" at bounding box center [549, 565] width 13 height 13
click at [565, 560] on div at bounding box center [584, 565] width 88 height 75
click at [579, 562] on use "button" at bounding box center [584, 565] width 10 height 10
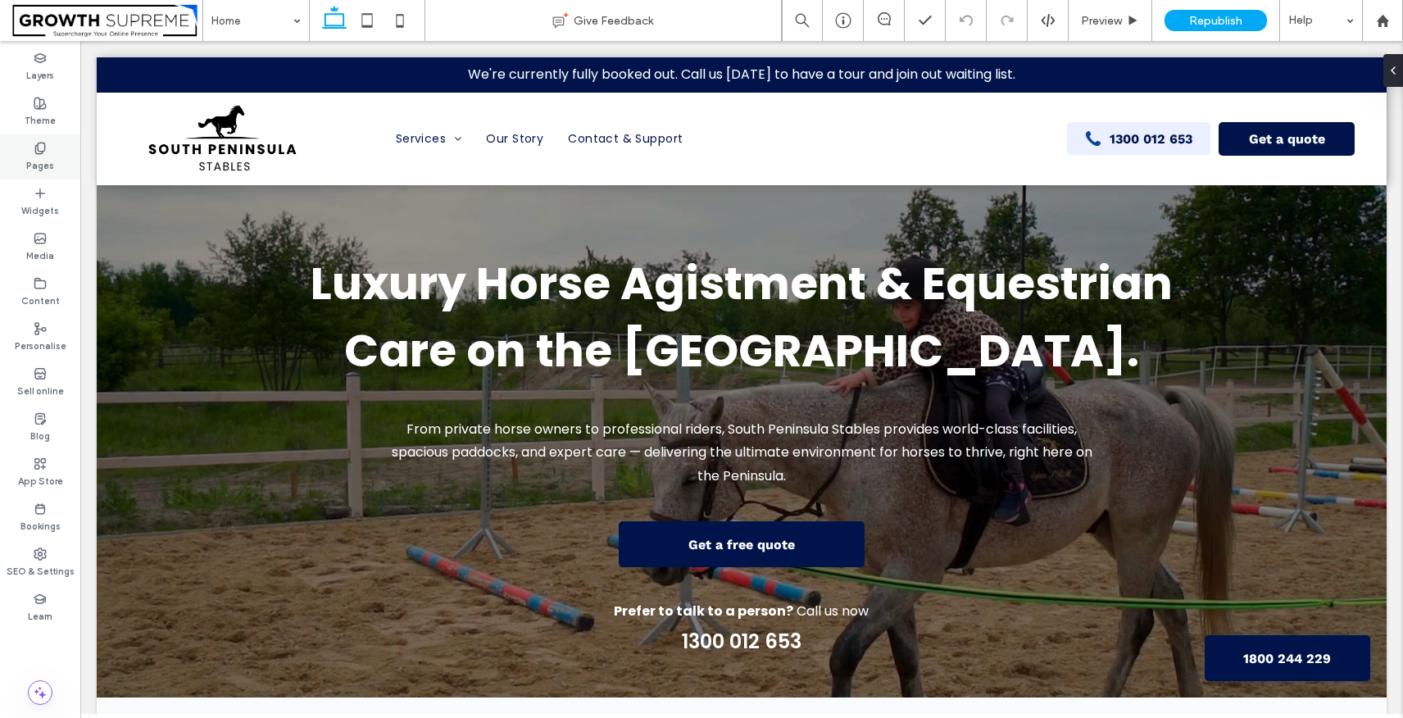
click at [43, 147] on icon at bounding box center [40, 148] width 13 height 13
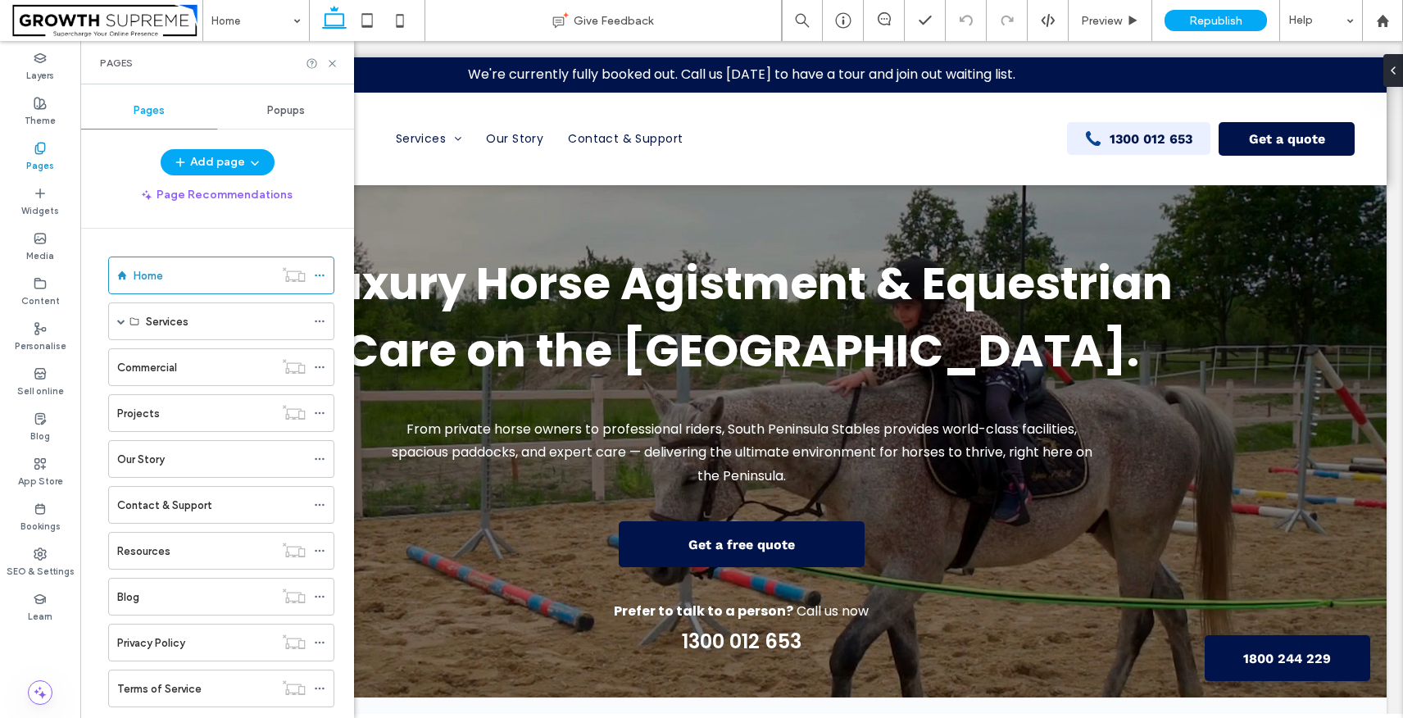
click at [146, 16] on span at bounding box center [107, 20] width 190 height 33
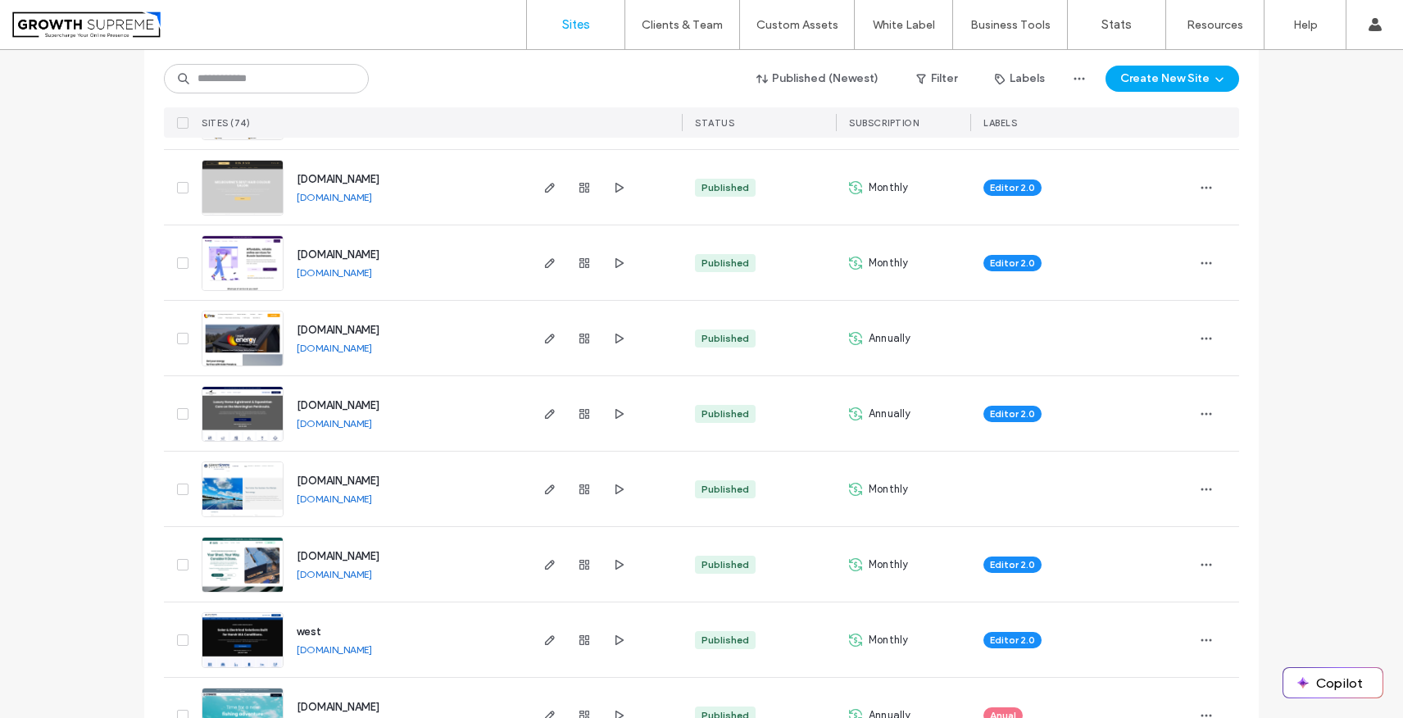
scroll to position [329, 0]
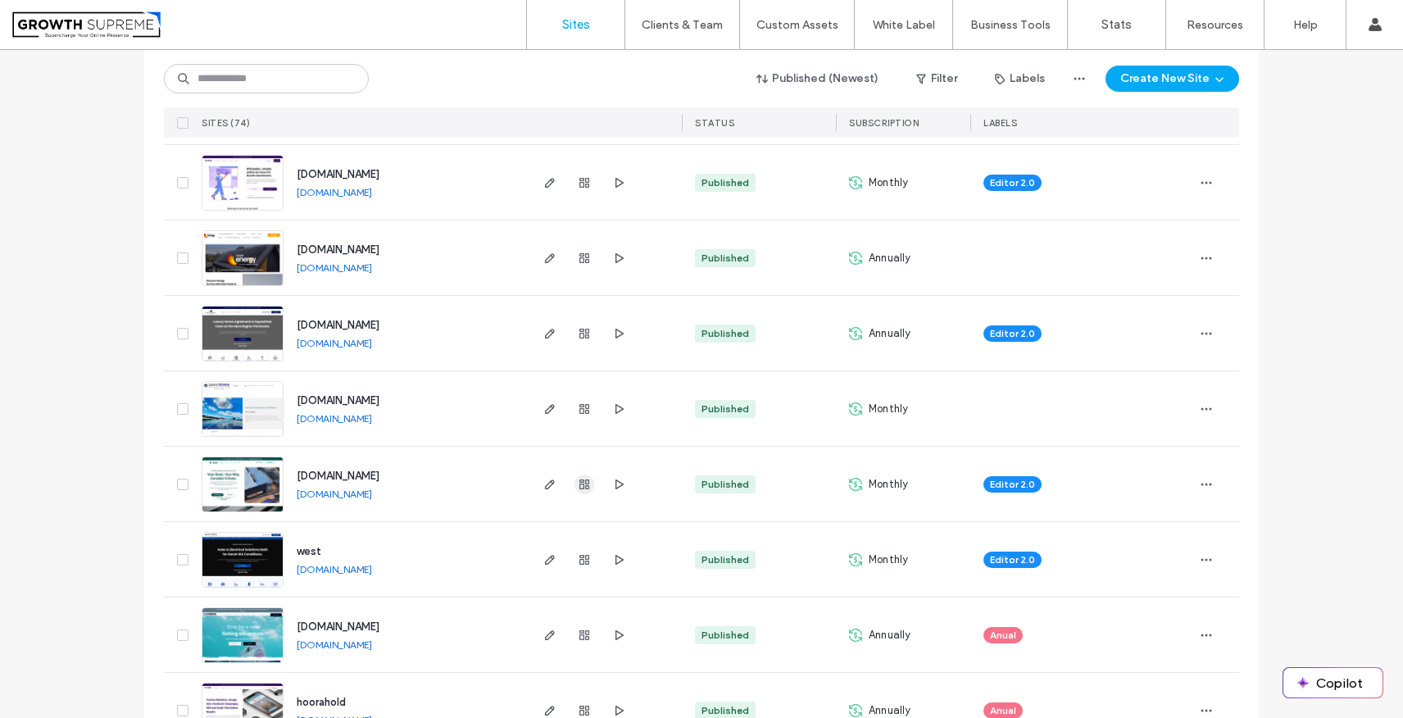
click at [579, 479] on use "button" at bounding box center [584, 484] width 10 height 10
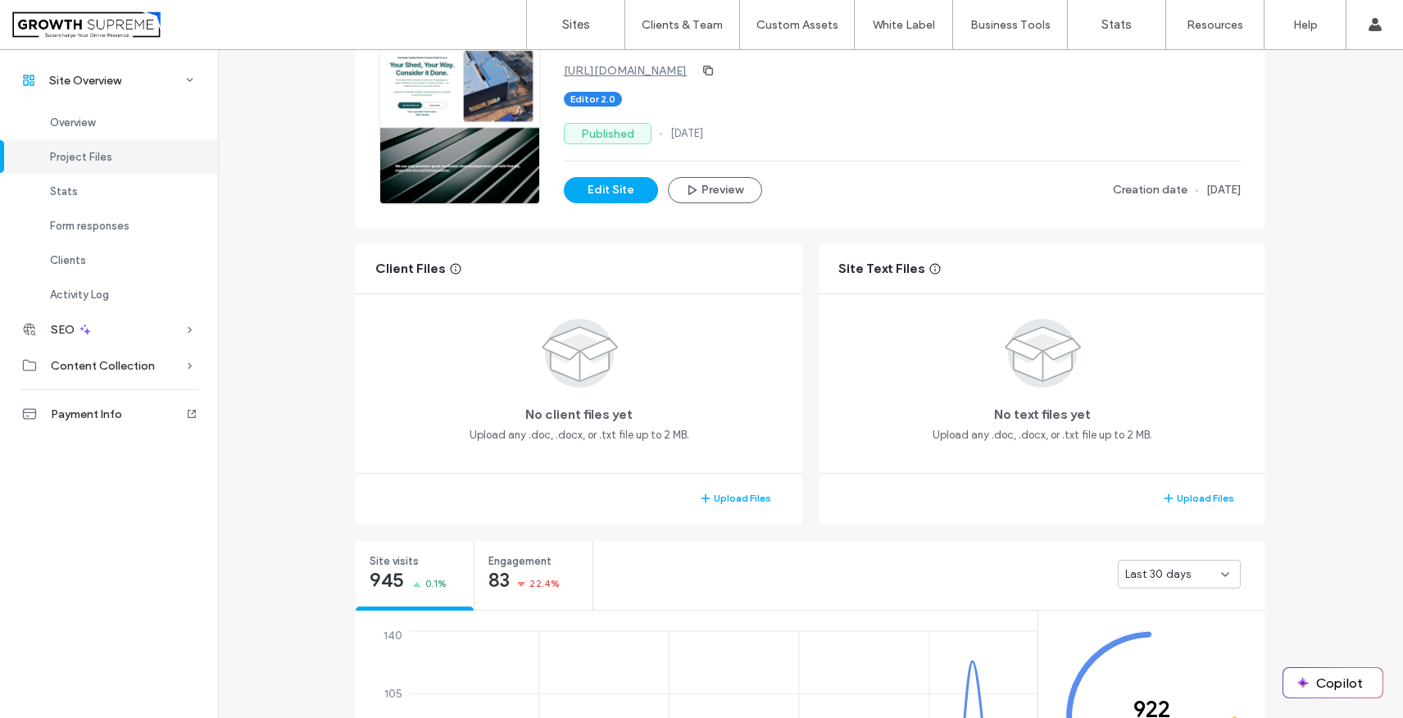
scroll to position [361, 0]
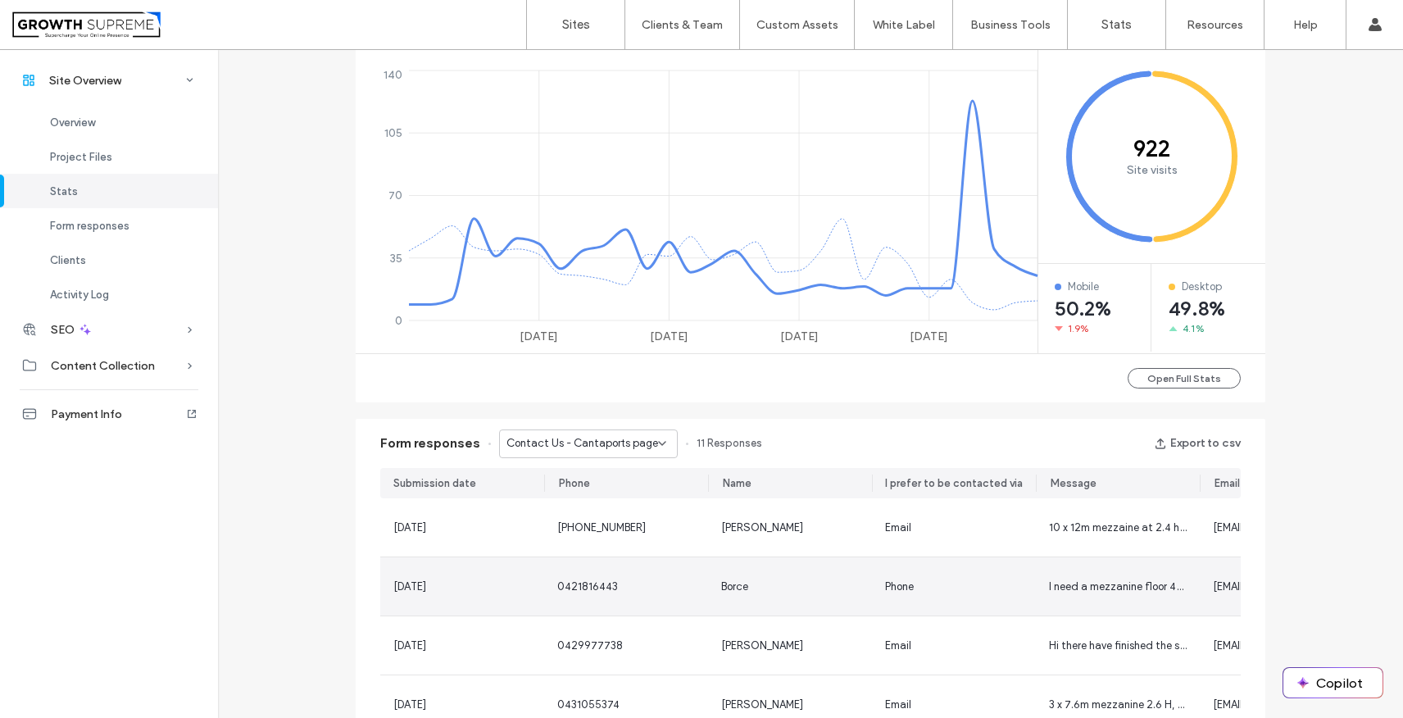
scroll to position [822, 0]
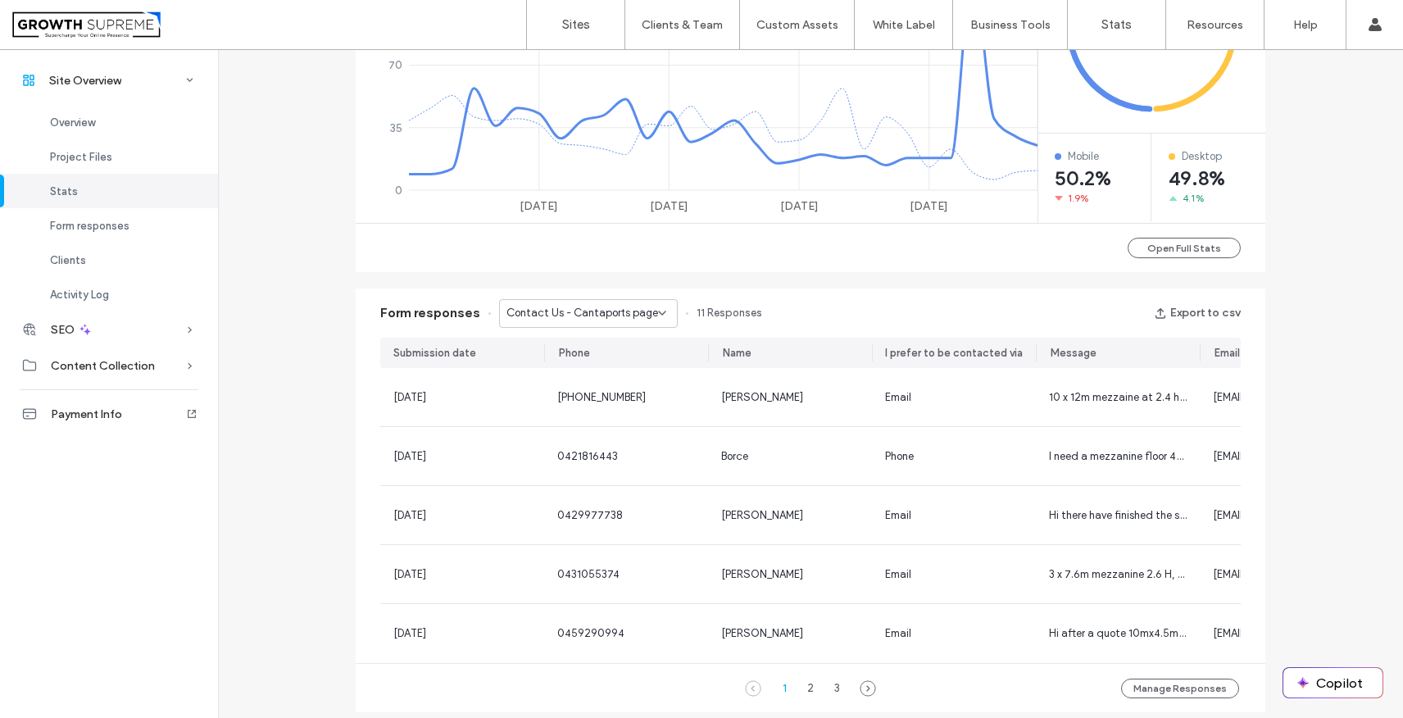
click at [568, 324] on div "Contact Us - Cantaports page" at bounding box center [588, 313] width 179 height 29
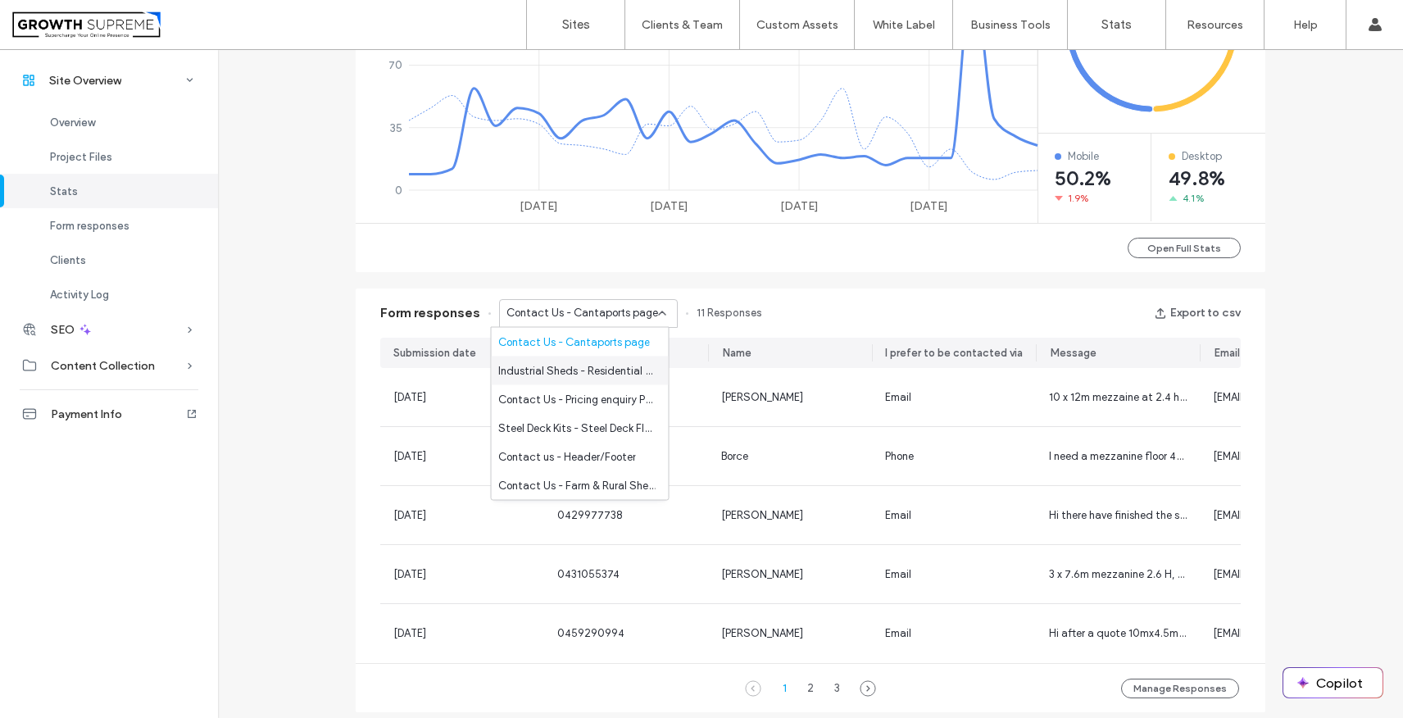
click at [566, 368] on span "Industrial Sheds - Residential Carports, Garages and Storage page" at bounding box center [576, 370] width 157 height 16
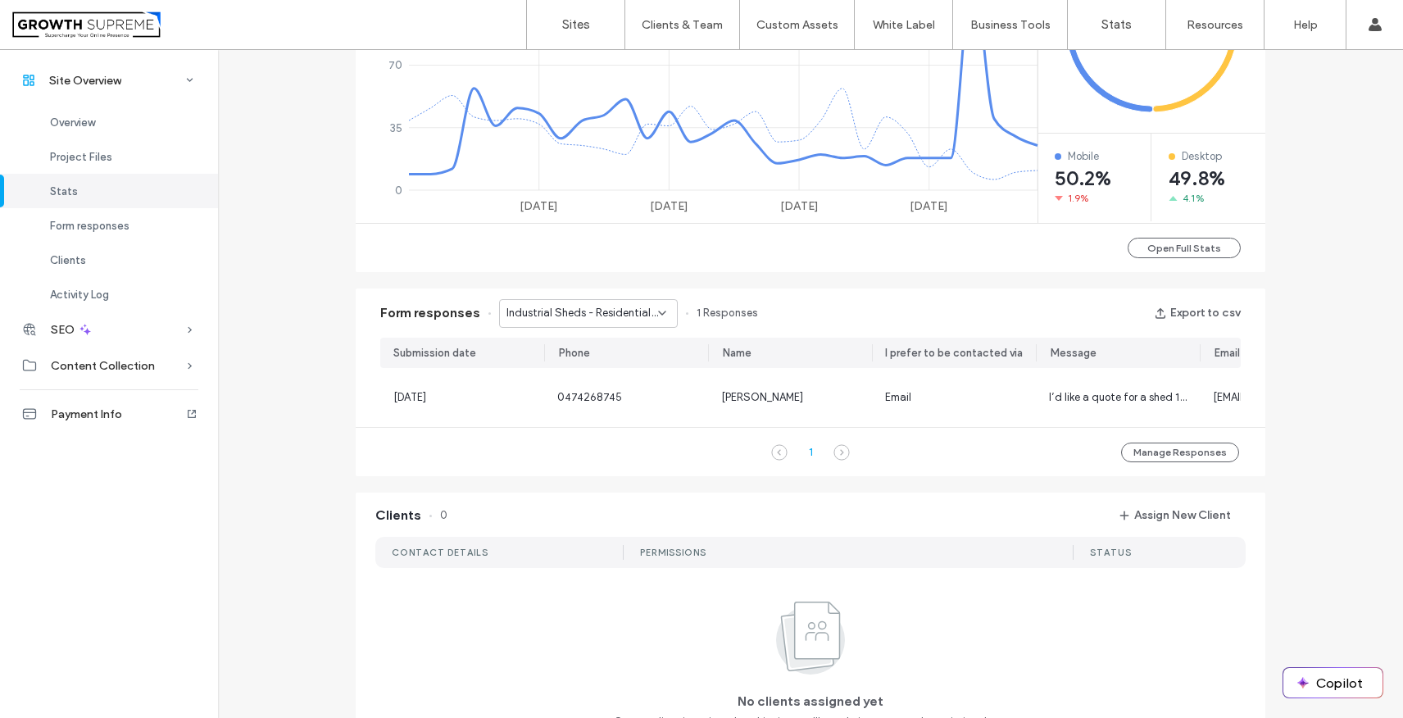
click at [574, 316] on span "Industrial Sheds - Residential Carports, Garages and Storage page" at bounding box center [582, 313] width 152 height 16
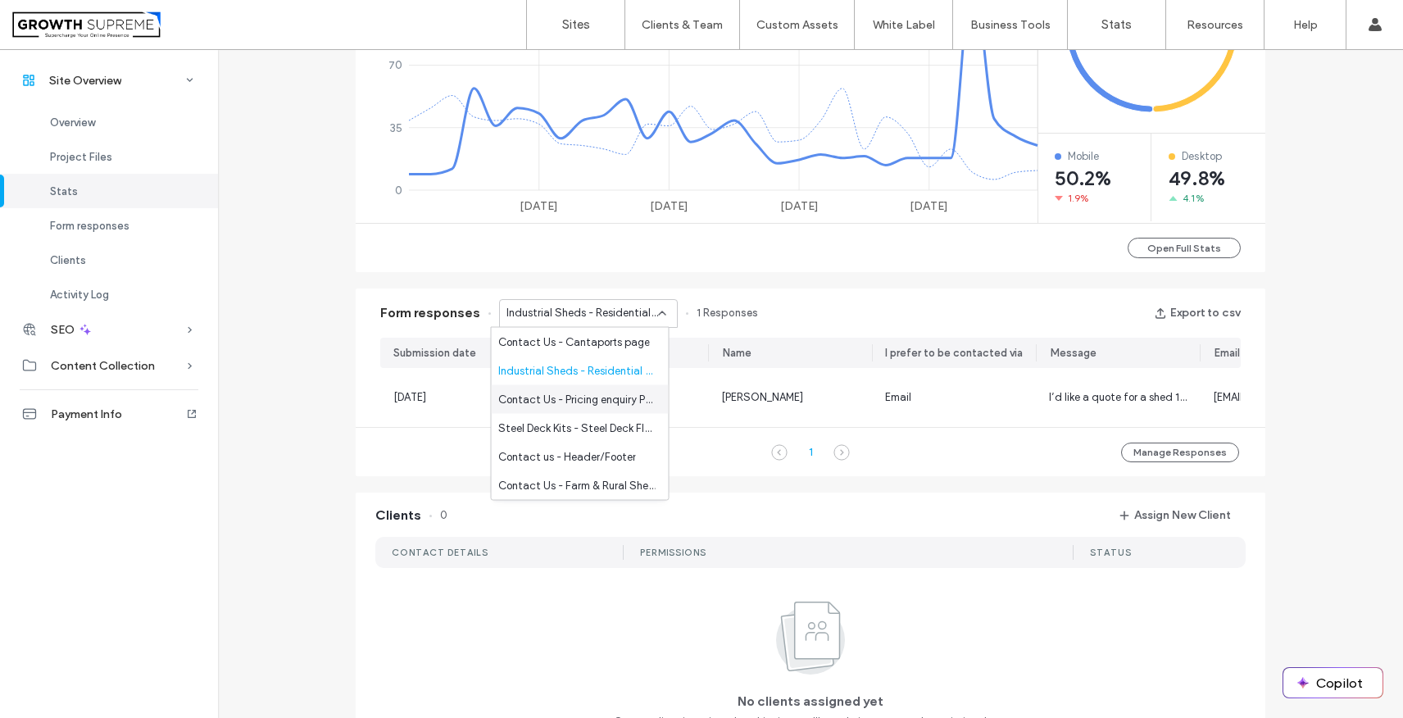
click at [563, 393] on span "Contact Us - Pricing enquiry Popup" at bounding box center [576, 399] width 157 height 16
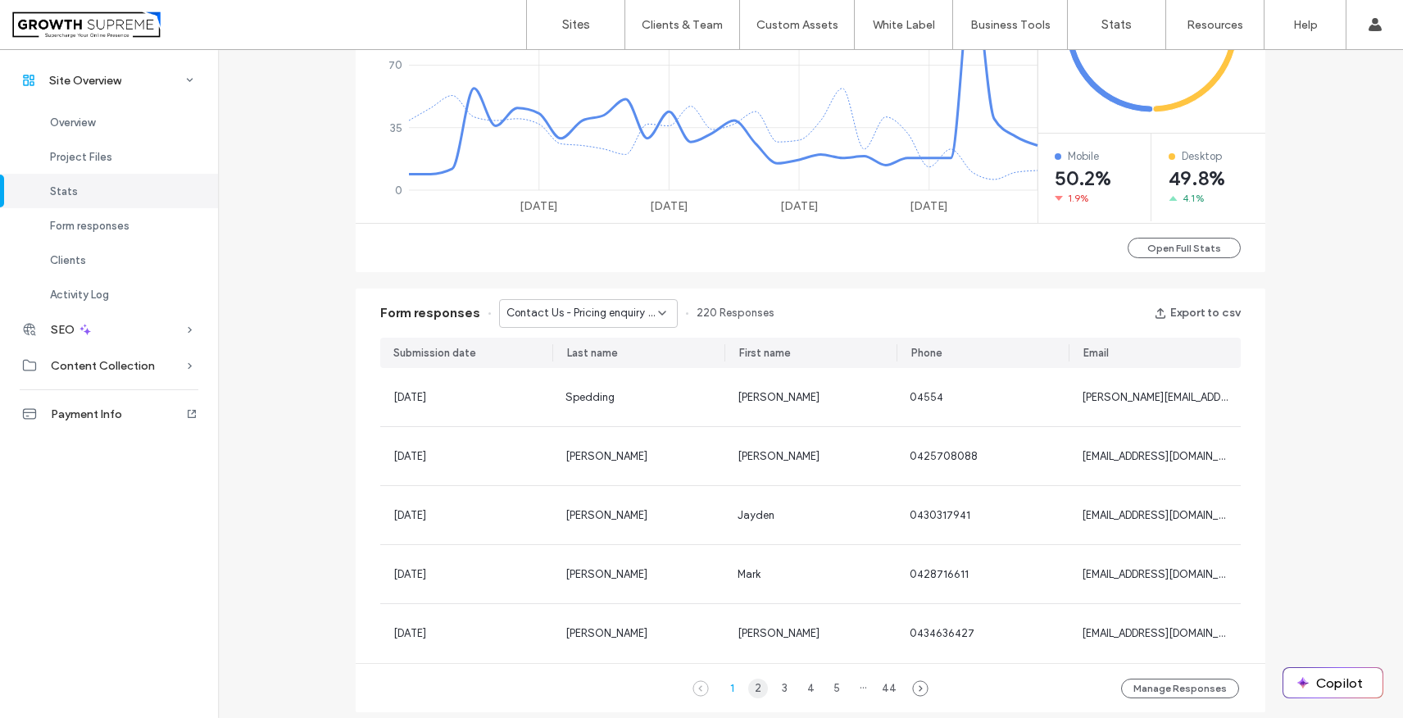
click at [752, 687] on div "2" at bounding box center [758, 688] width 20 height 20
click at [753, 687] on div "2" at bounding box center [758, 688] width 20 height 20
click at [774, 689] on div "3" at bounding box center [784, 688] width 20 height 20
click at [802, 688] on div "4" at bounding box center [811, 688] width 20 height 20
click at [827, 689] on div "5" at bounding box center [824, 688] width 20 height 20
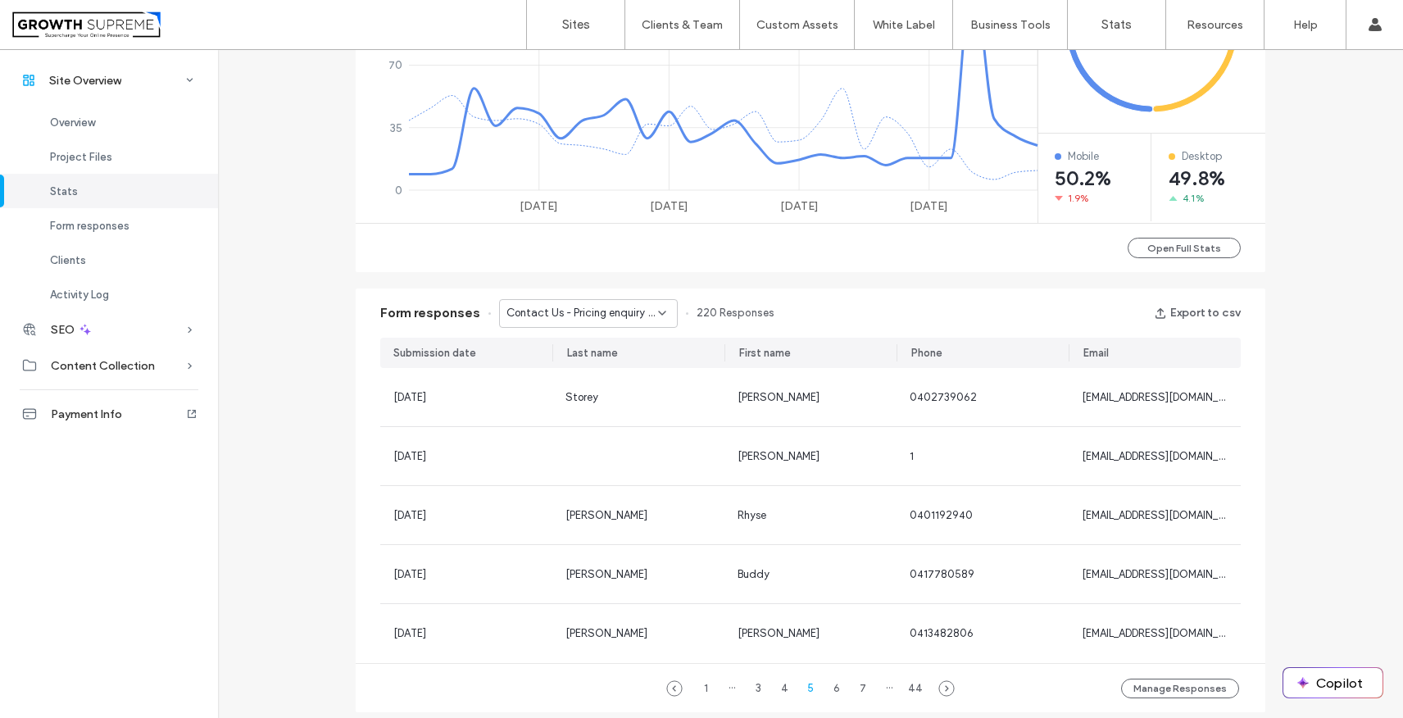
click at [846, 689] on div "1 ··· 3 4 5 6 7 ··· 44" at bounding box center [811, 688] width 256 height 20
click at [828, 688] on div "6" at bounding box center [837, 688] width 20 height 20
click at [837, 683] on div "7" at bounding box center [837, 688] width 20 height 20
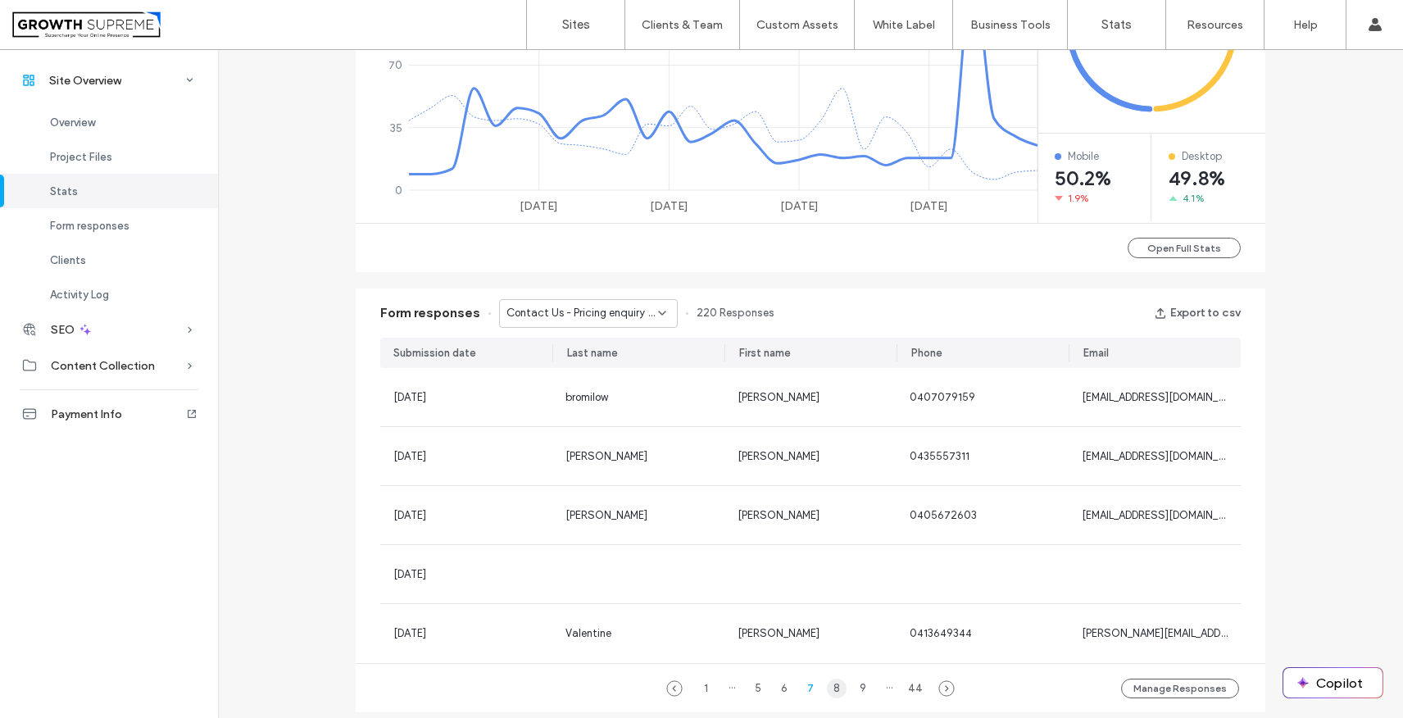
click at [829, 691] on div "8" at bounding box center [837, 688] width 20 height 20
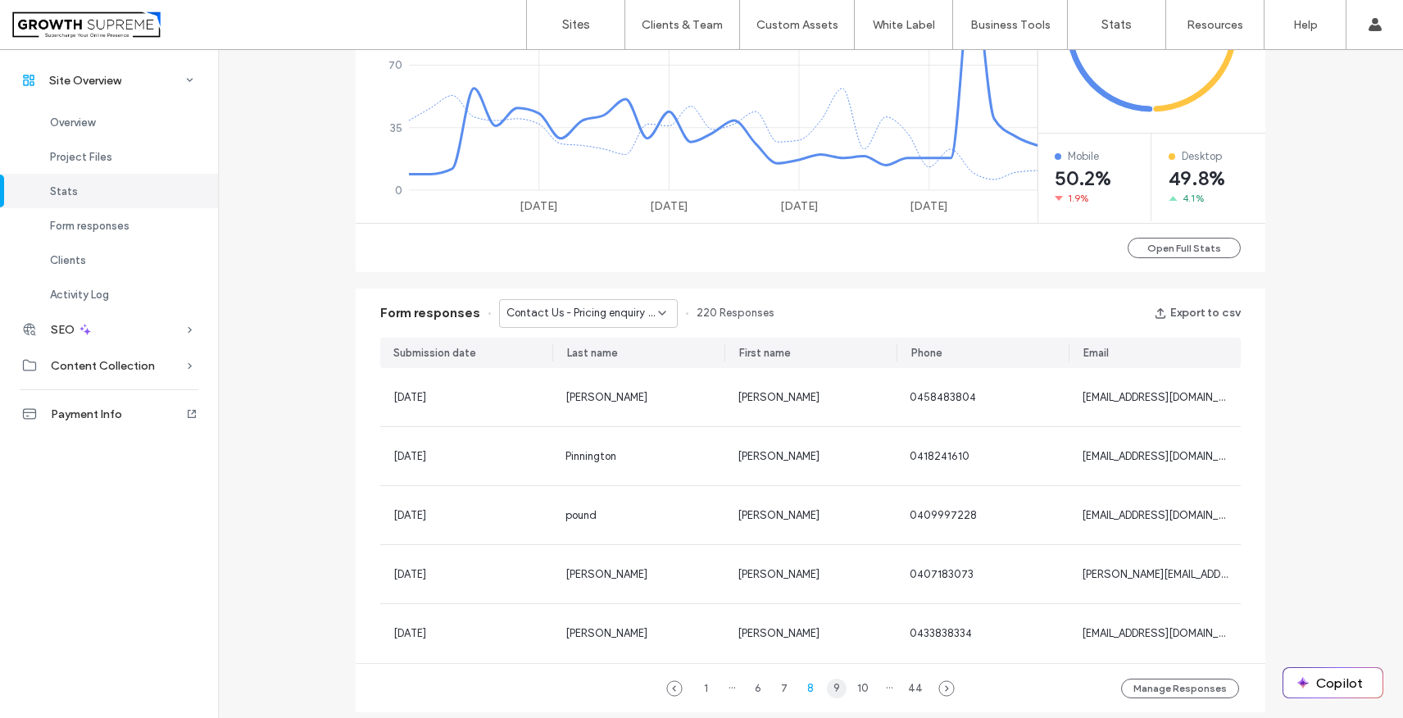
click at [834, 690] on div "9" at bounding box center [837, 688] width 20 height 20
click at [834, 690] on div "10" at bounding box center [837, 688] width 20 height 20
click at [834, 690] on div "11" at bounding box center [837, 688] width 20 height 20
click at [836, 690] on div "12" at bounding box center [837, 688] width 20 height 20
click at [836, 690] on div "13" at bounding box center [837, 688] width 20 height 20
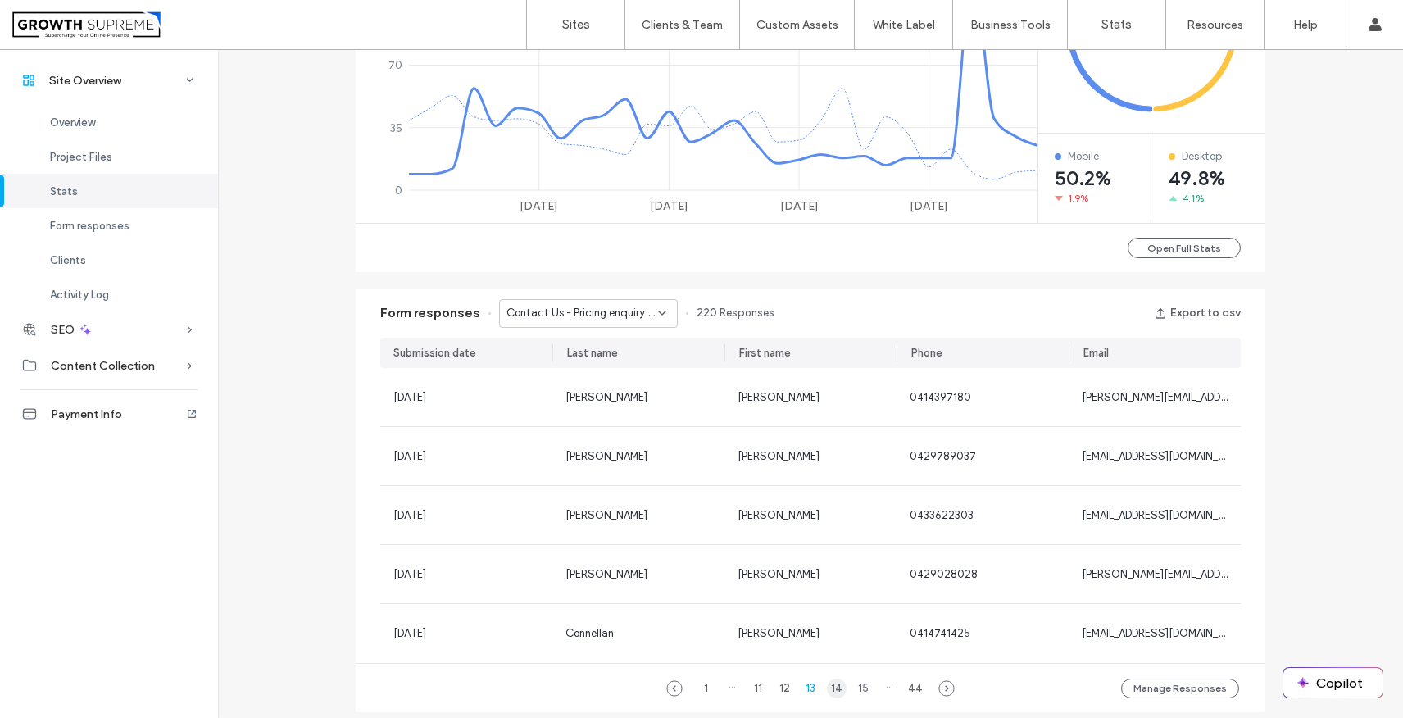
click at [835, 689] on div "14" at bounding box center [837, 688] width 20 height 20
click at [835, 689] on div "15" at bounding box center [837, 688] width 20 height 20
click at [835, 689] on div "16" at bounding box center [837, 688] width 20 height 20
click at [570, 323] on div "Contact Us - Pricing enquiry Popup" at bounding box center [588, 313] width 179 height 29
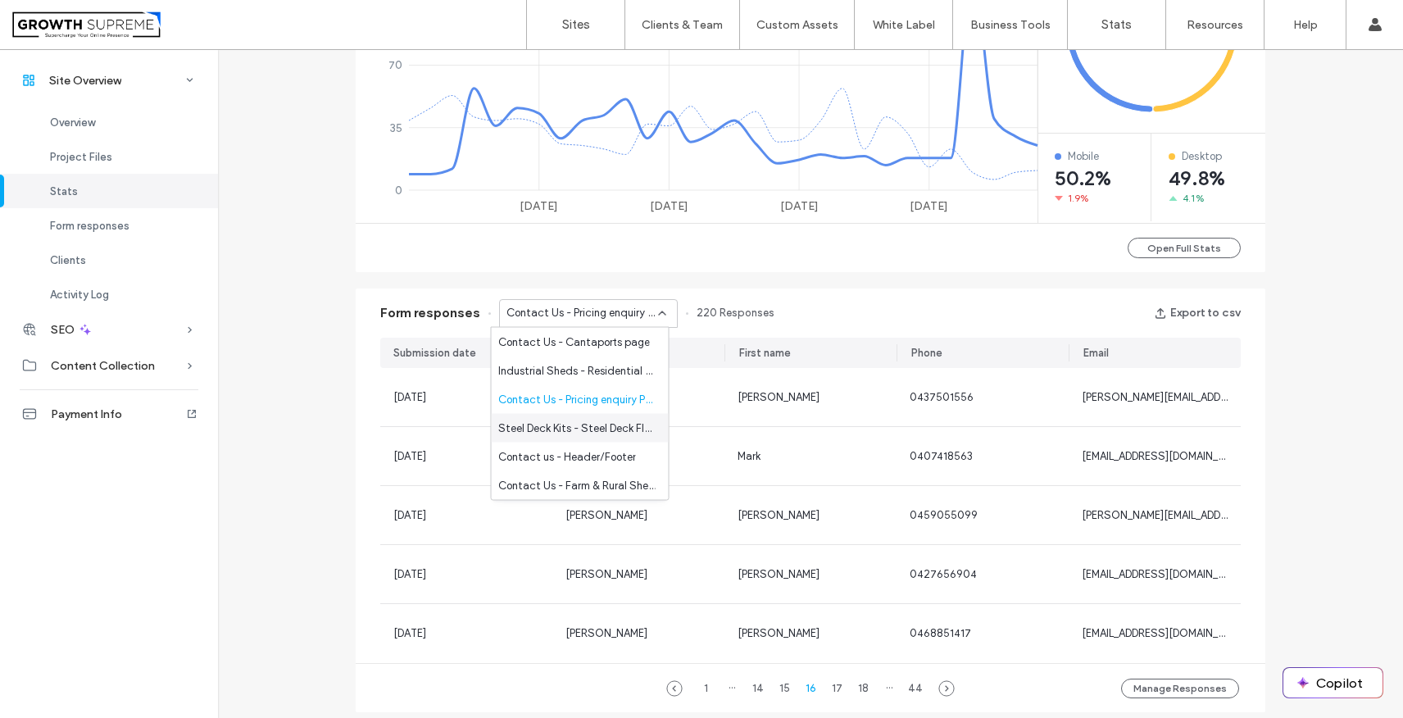
click at [577, 420] on span "Steel Deck Kits - Steel Deck Floor Kits page" at bounding box center [576, 428] width 157 height 16
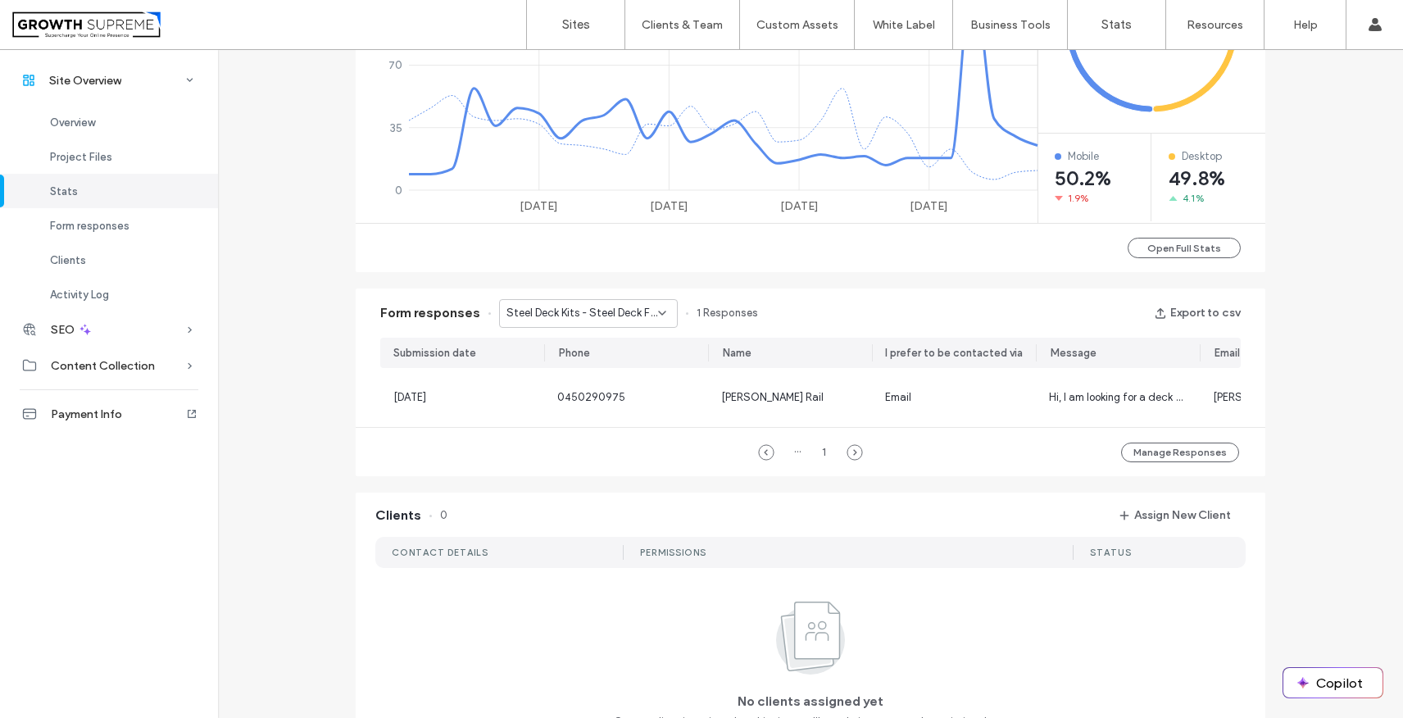
click at [570, 326] on div "Steel Deck Kits - Steel Deck Floor Kits page" at bounding box center [588, 313] width 179 height 29
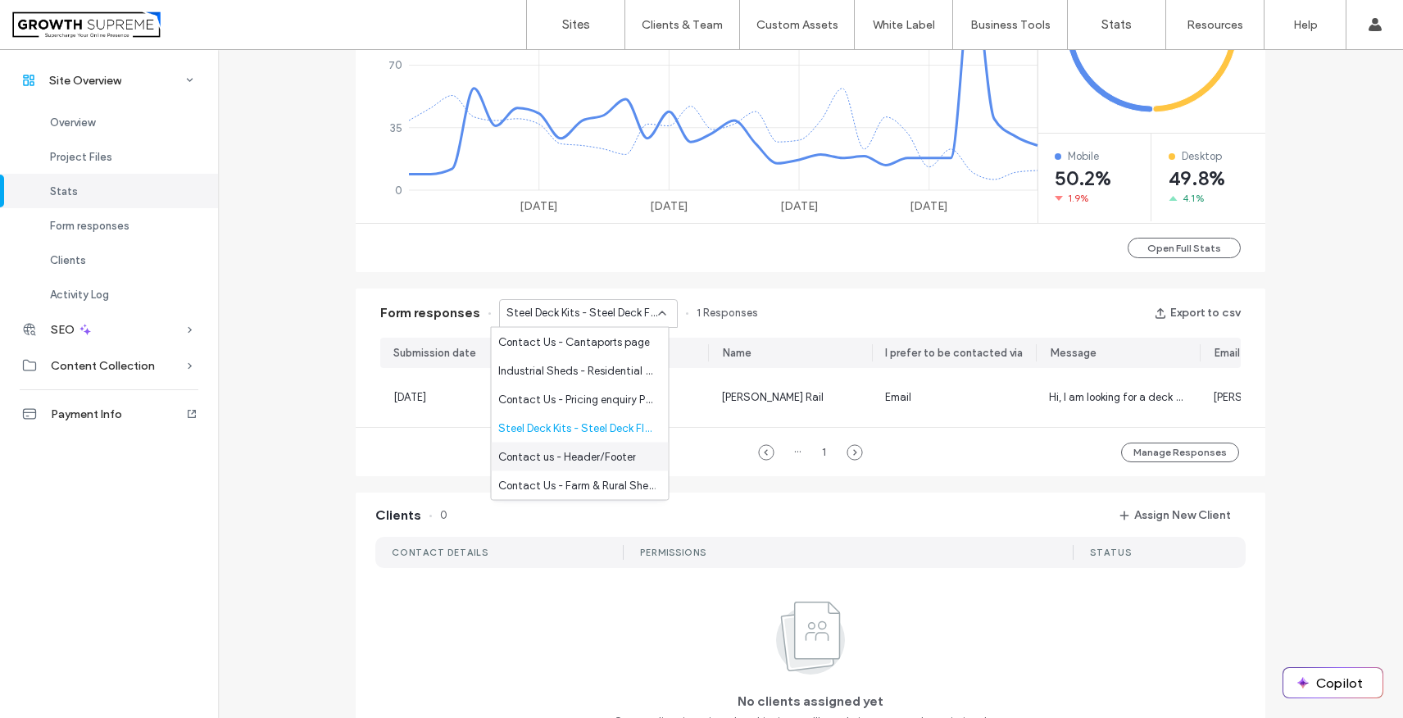
click at [567, 459] on span "Contact us - Header/Footer" at bounding box center [567, 456] width 138 height 16
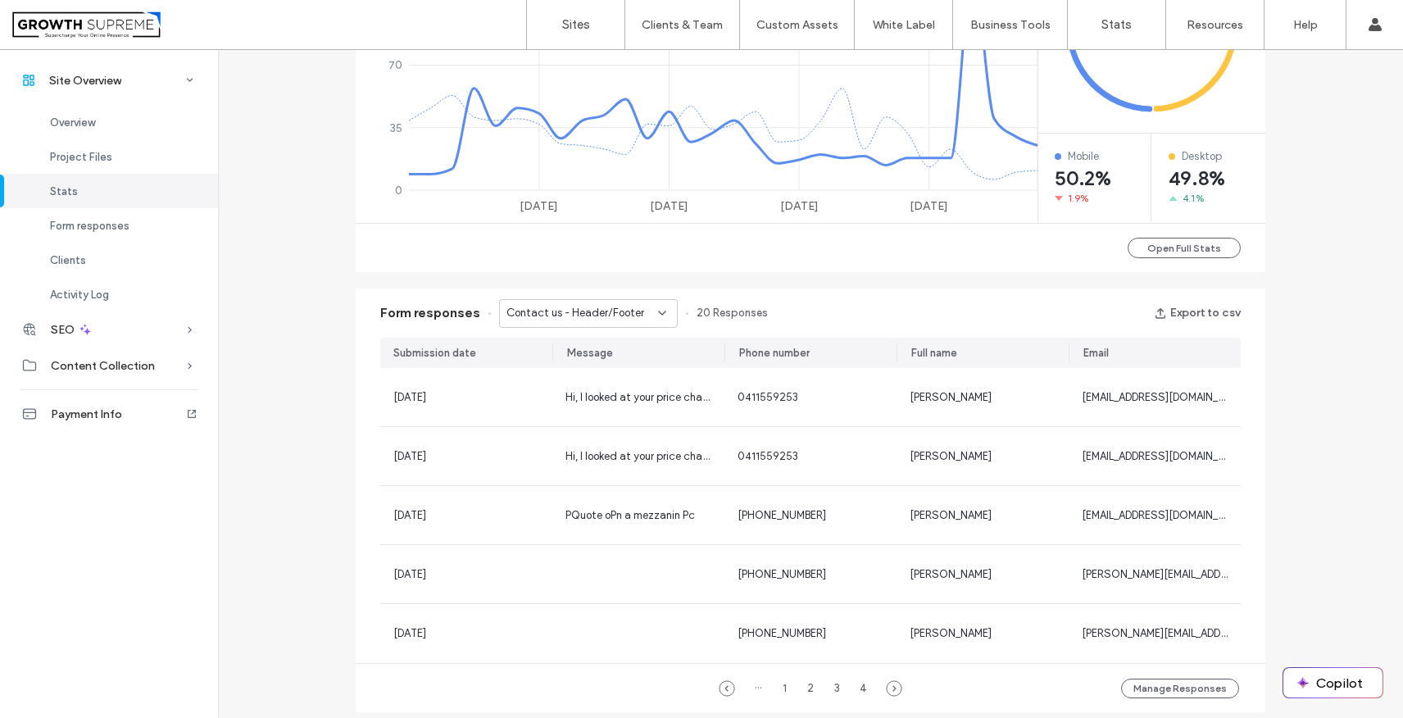
click at [564, 327] on div "Form responses Contact us - Header/Footer 20 Responses Export to csv" at bounding box center [810, 312] width 909 height 49
click at [564, 312] on span "Contact us - Header/Footer" at bounding box center [575, 313] width 138 height 16
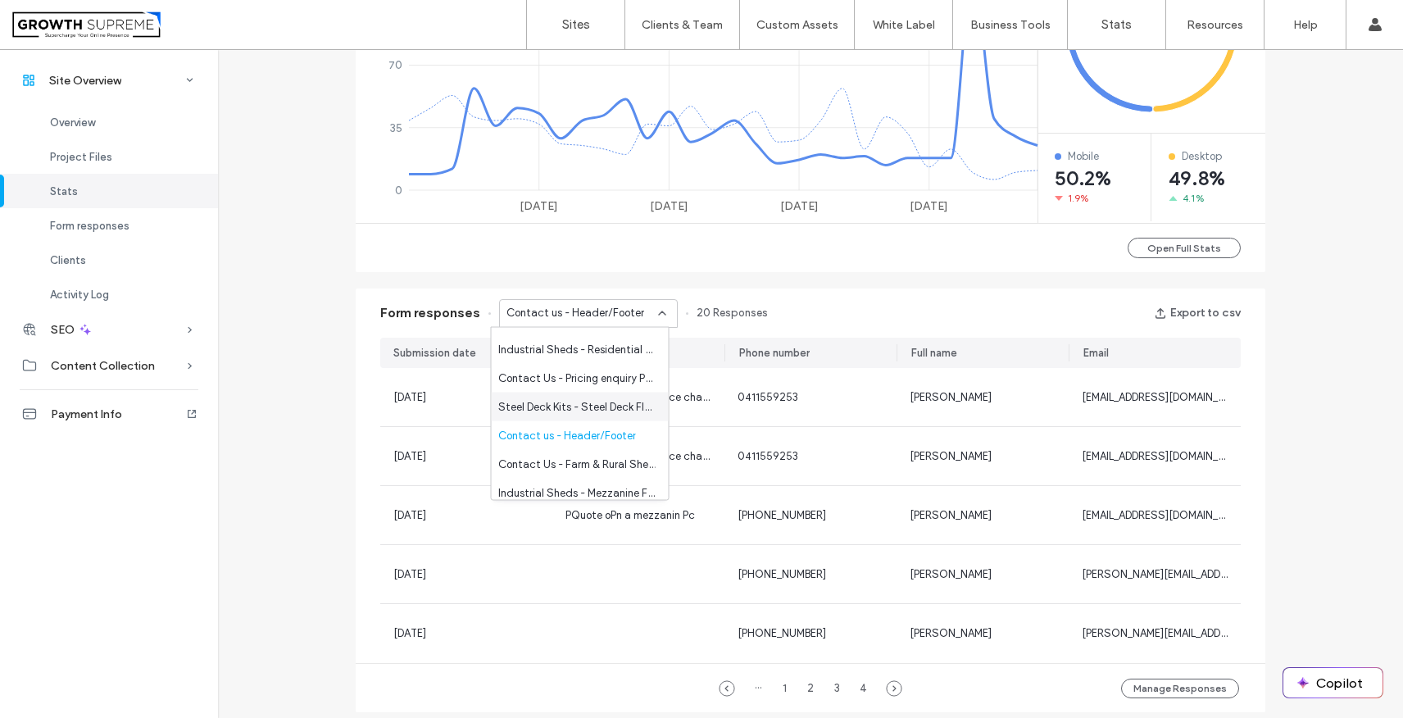
scroll to position [29, 0]
click at [563, 445] on div "Contact Us - Farm & Rural Sheds page" at bounding box center [580, 456] width 177 height 29
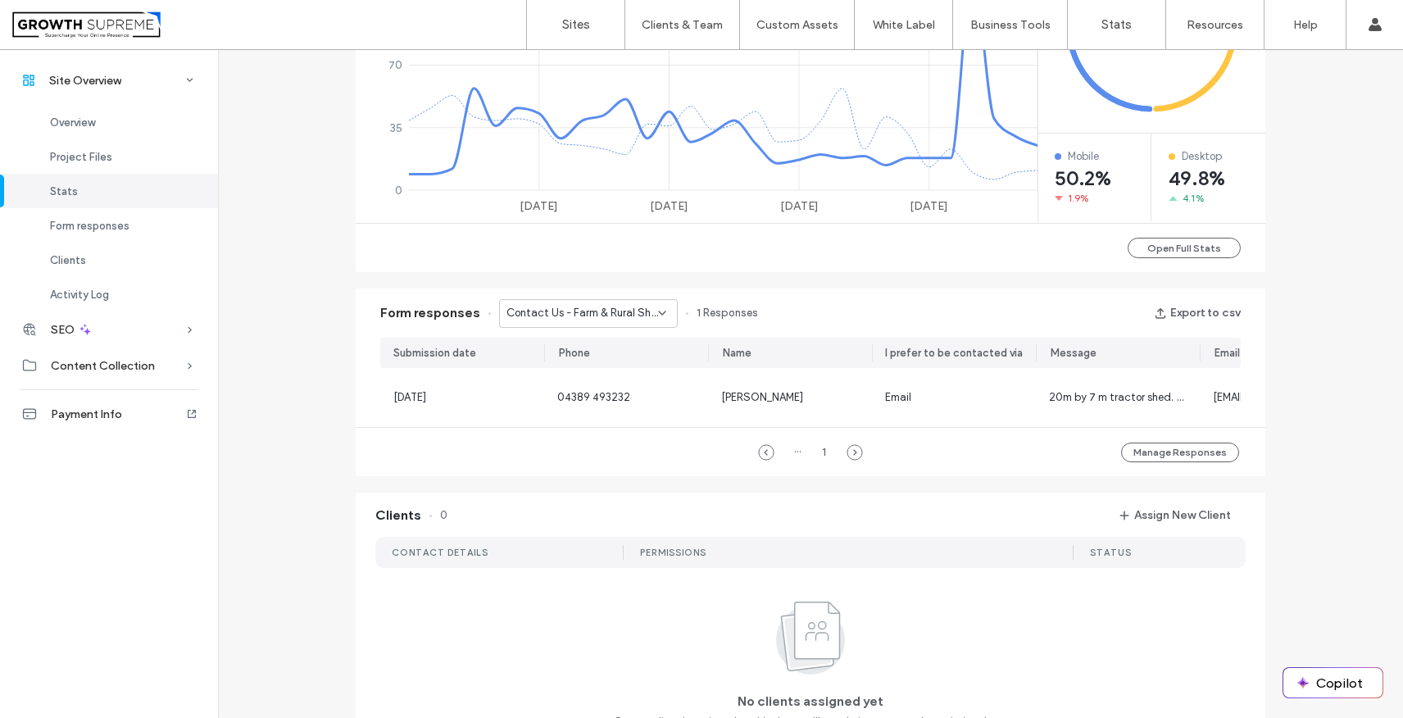
click at [556, 307] on span "Contact Us - Farm & Rural Sheds page" at bounding box center [582, 313] width 152 height 16
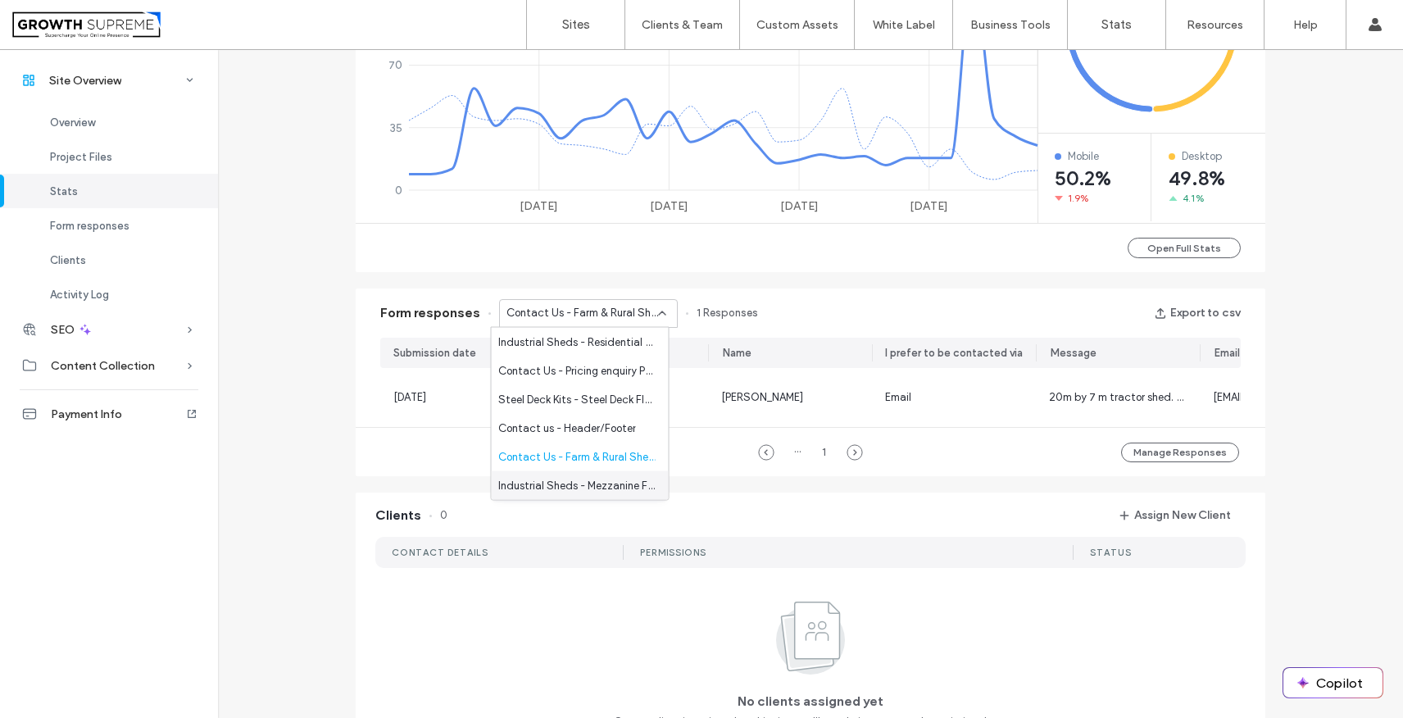
click at [558, 487] on span "Industrial Sheds - Mezzanine Floor Kits page" at bounding box center [576, 485] width 157 height 16
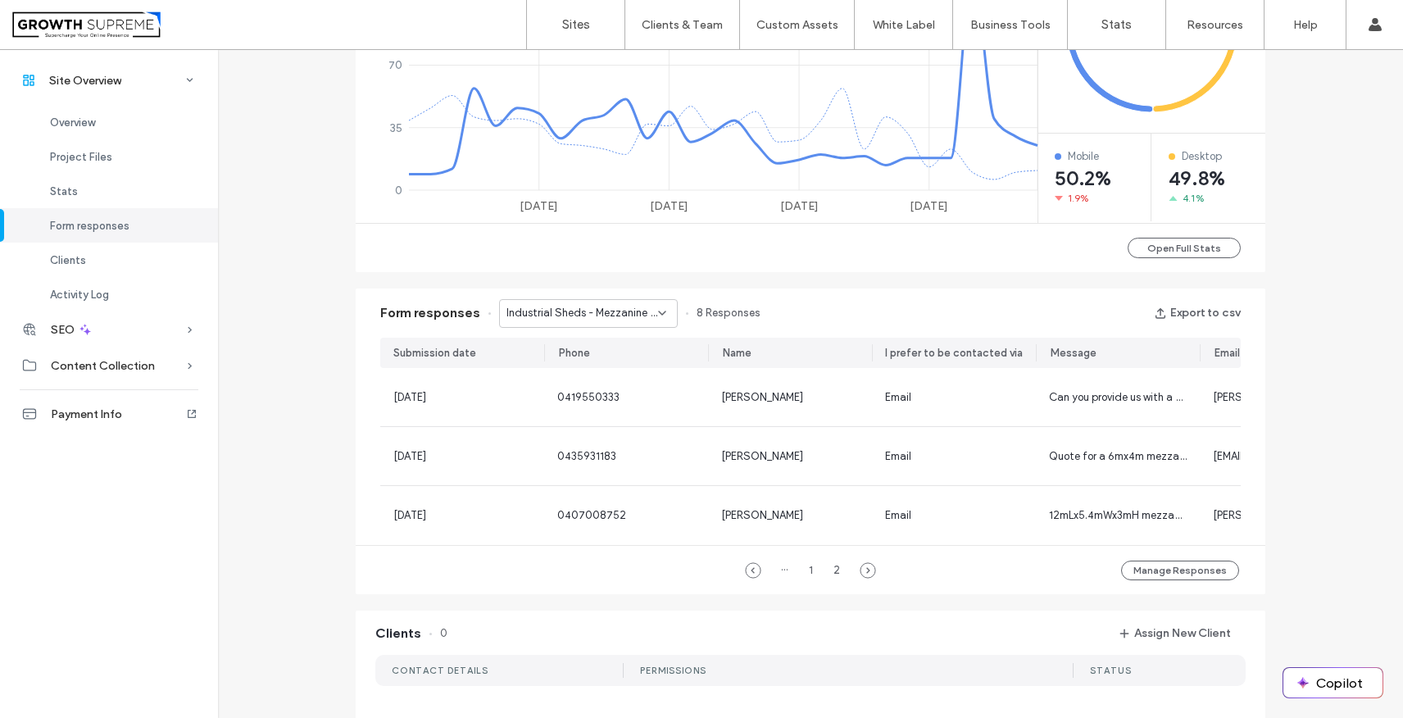
scroll to position [319, 0]
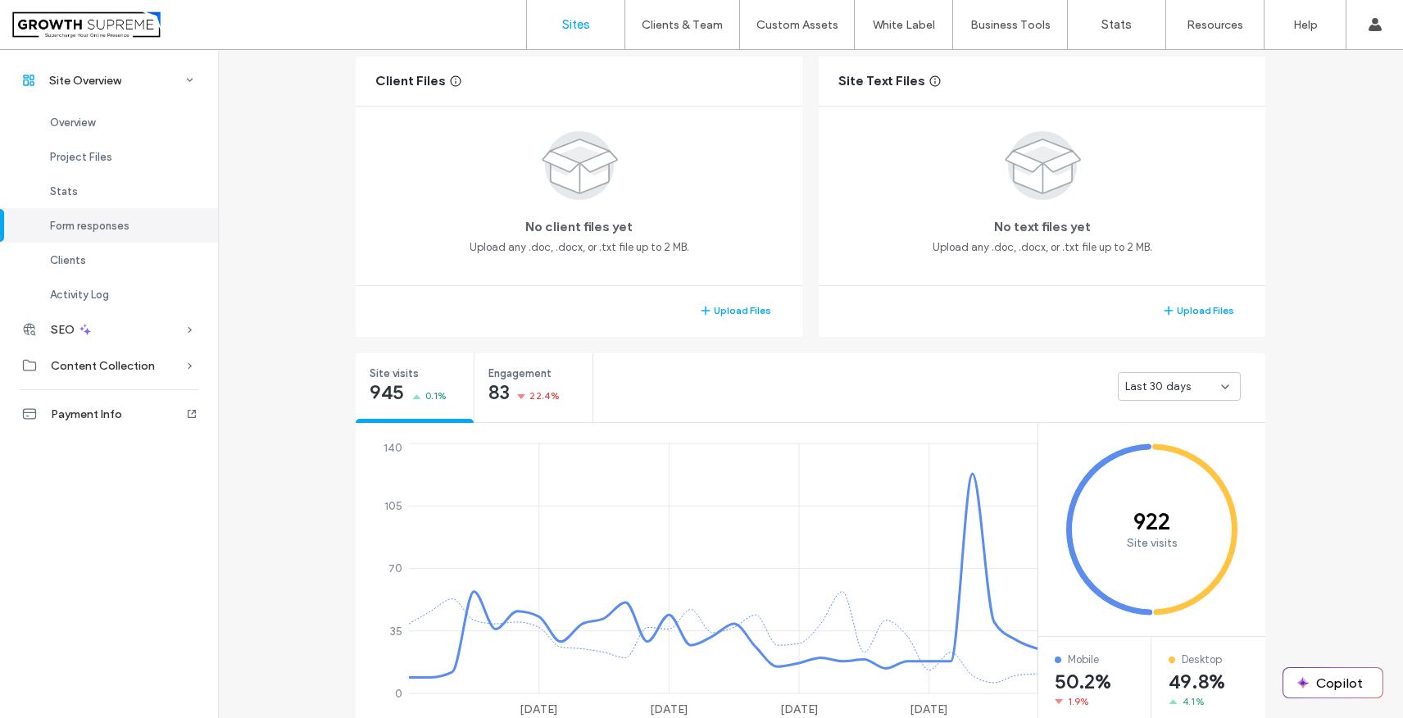
click at [556, 27] on link "Sites" at bounding box center [576, 24] width 98 height 49
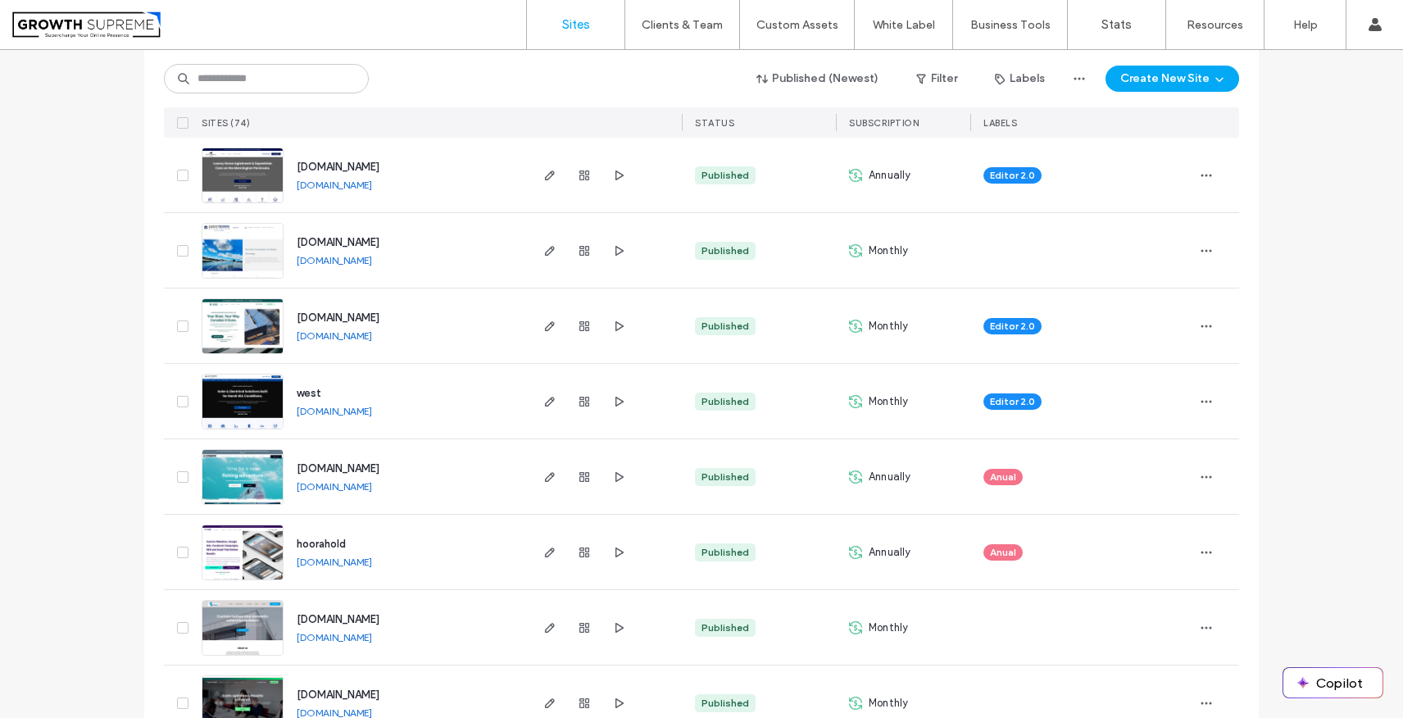
scroll to position [489, 0]
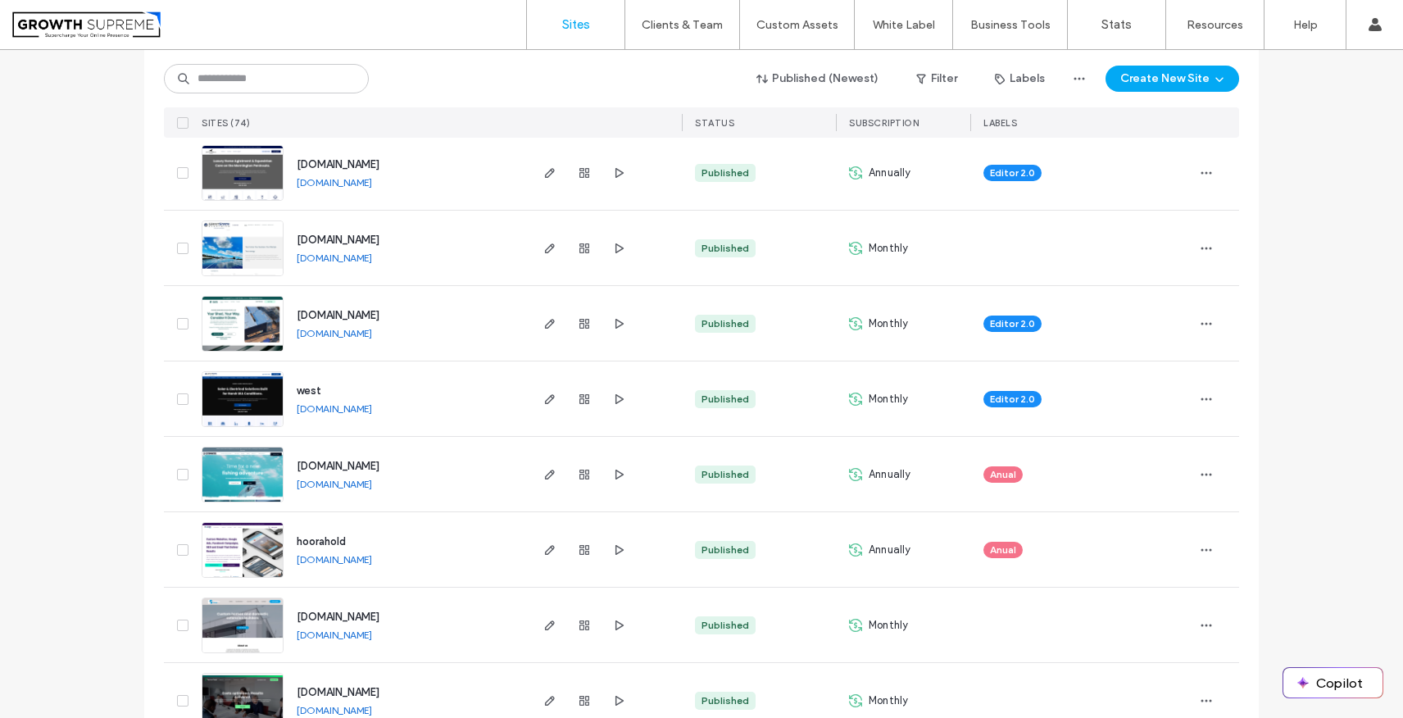
click at [365, 408] on link "[DOMAIN_NAME]" at bounding box center [334, 408] width 75 height 13
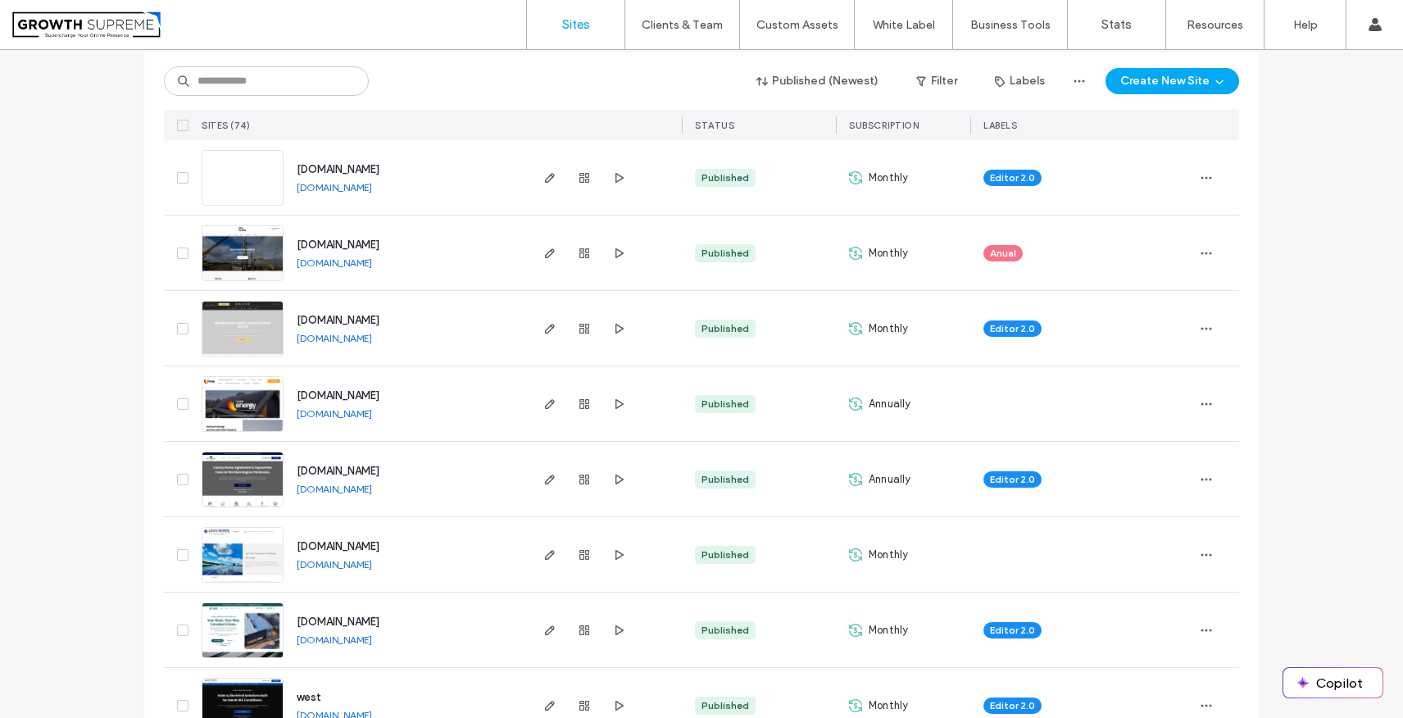
scroll to position [0, 0]
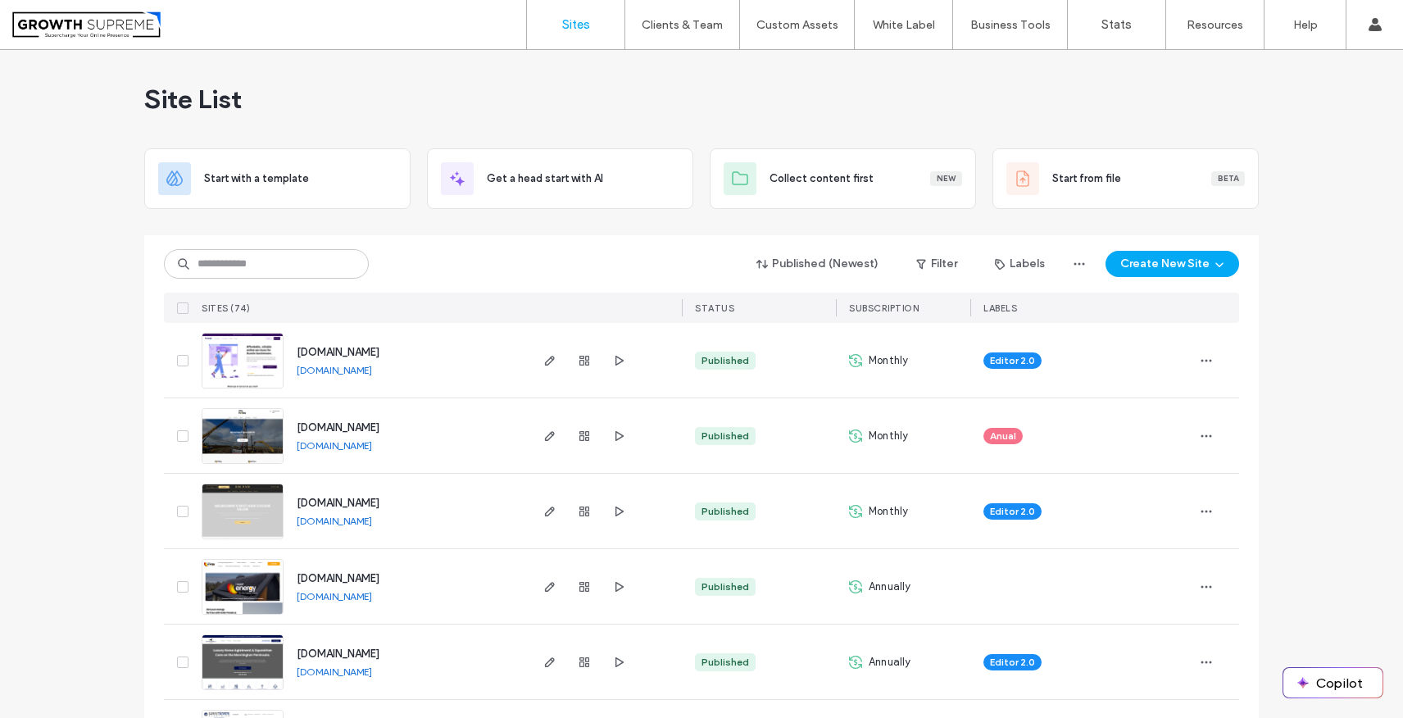
click at [339, 447] on link "[DOMAIN_NAME]" at bounding box center [334, 445] width 75 height 13
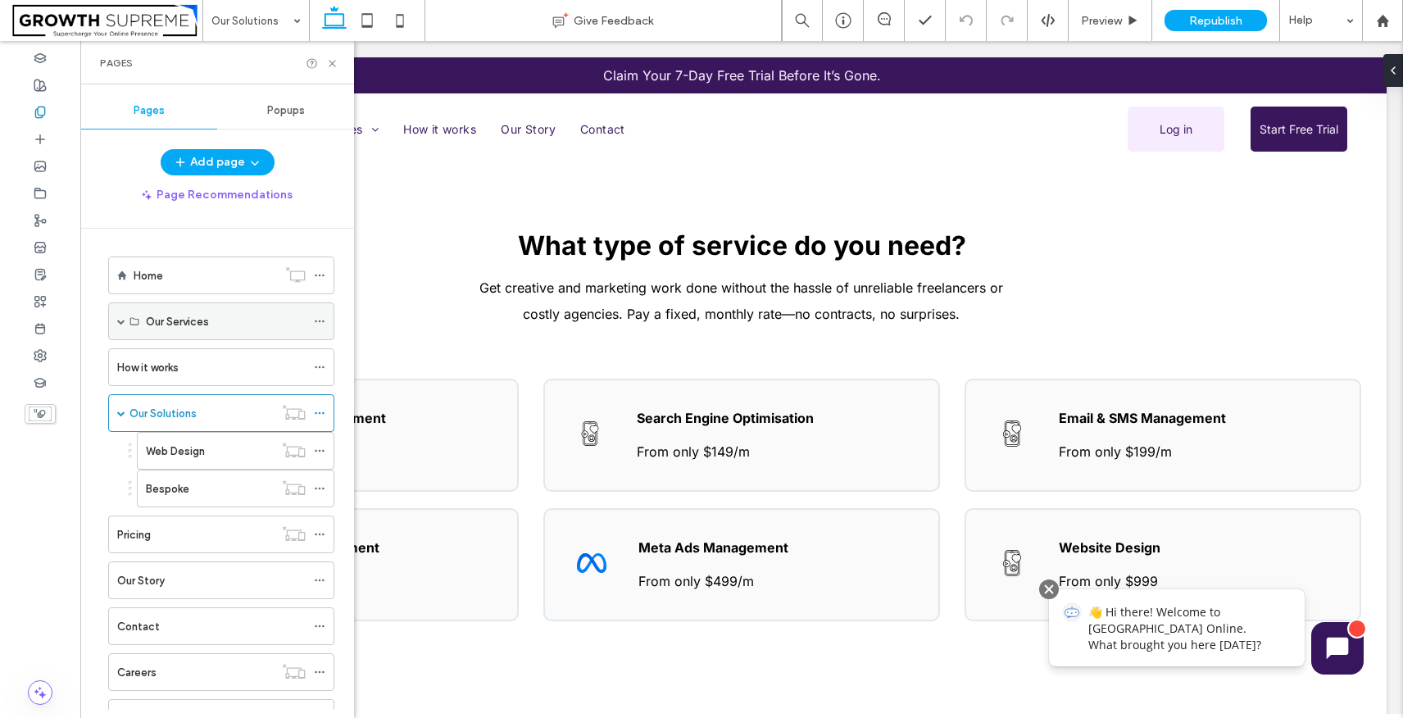
click at [125, 320] on span at bounding box center [121, 321] width 8 height 8
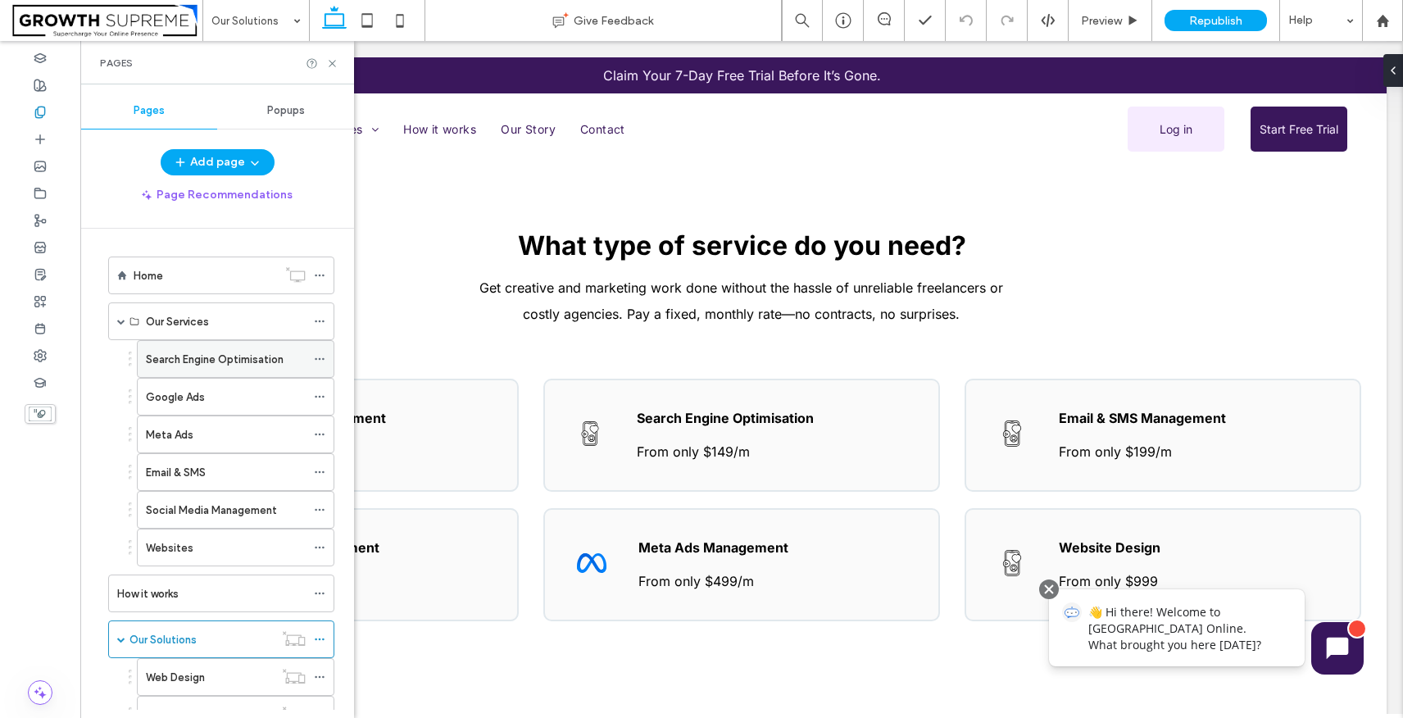
click at [183, 361] on label "Search Engine Optimisation" at bounding box center [215, 359] width 138 height 29
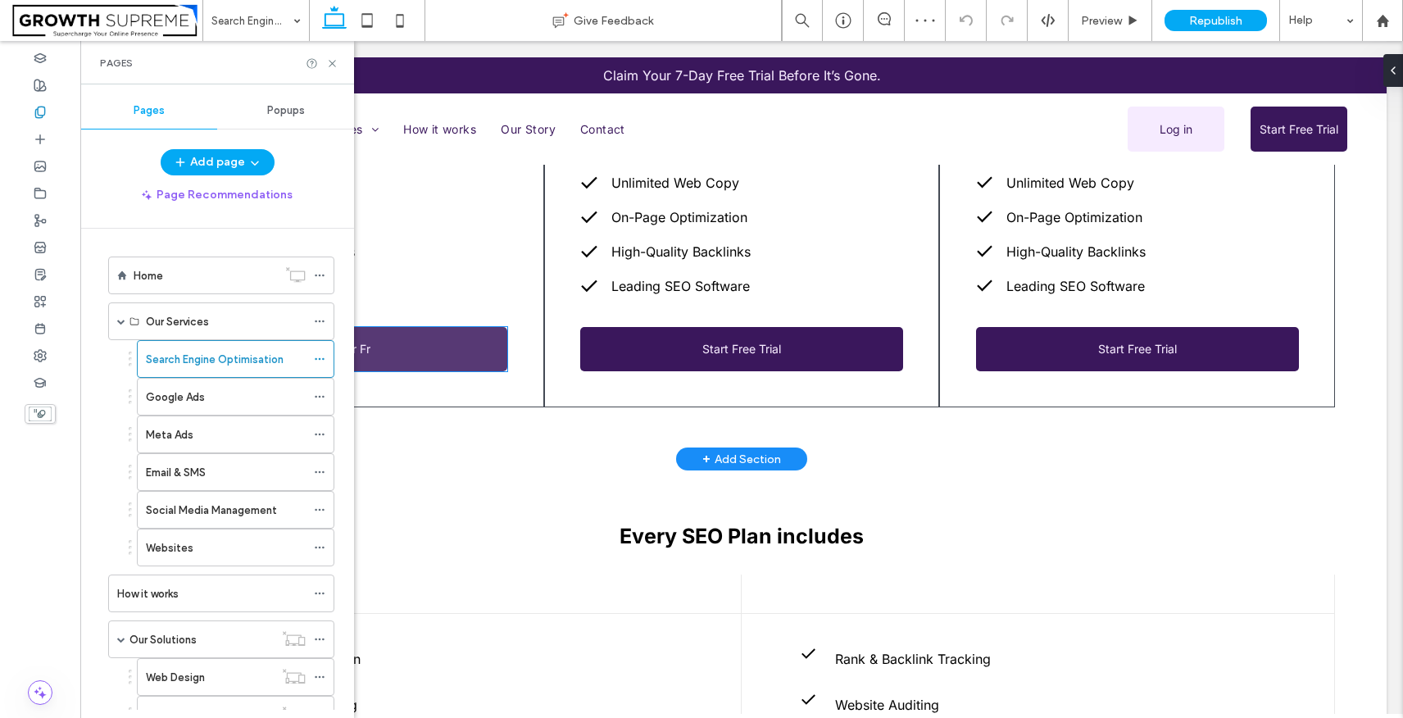
click at [447, 344] on link "Try for Fr" at bounding box center [345, 349] width 323 height 44
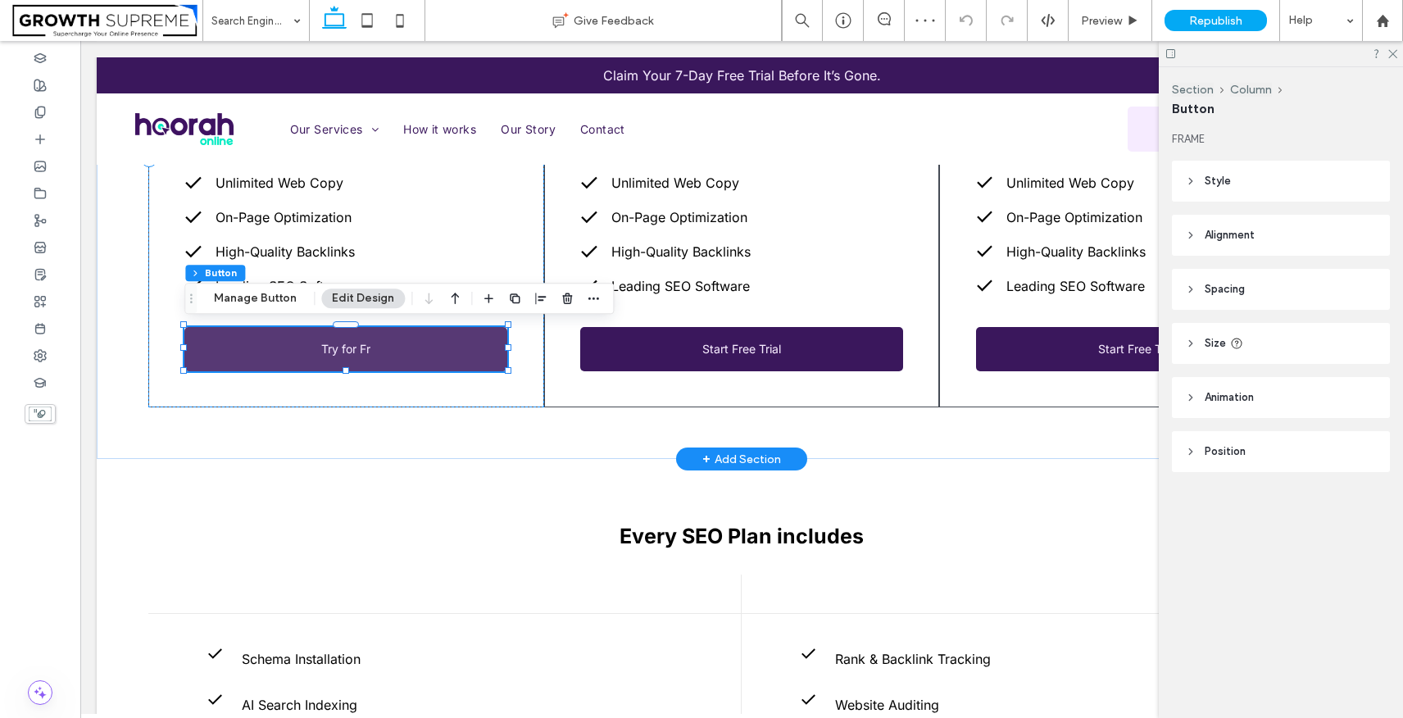
type input "**"
click at [410, 342] on link "Try for Fr" at bounding box center [345, 349] width 323 height 44
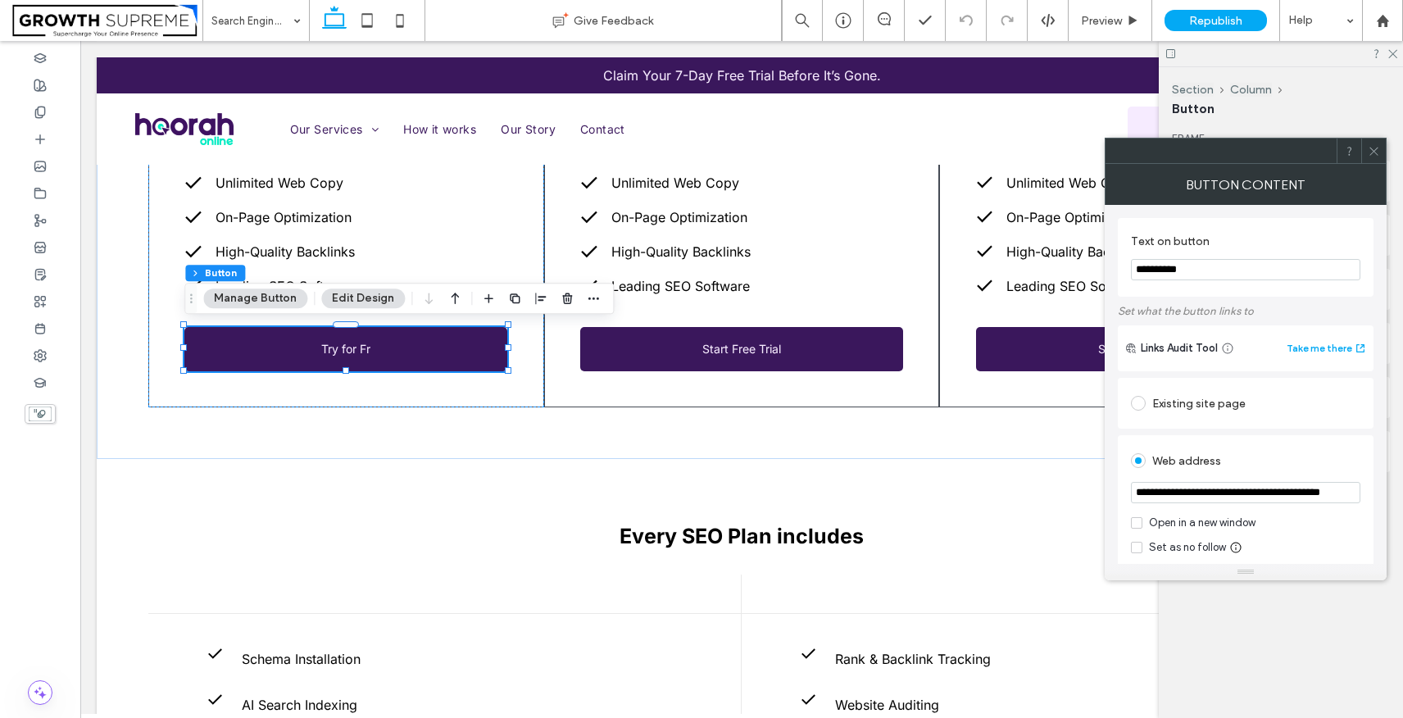
click at [1149, 278] on input "**********" at bounding box center [1245, 269] width 229 height 21
type input "**********"
click at [1382, 148] on div at bounding box center [1373, 150] width 25 height 25
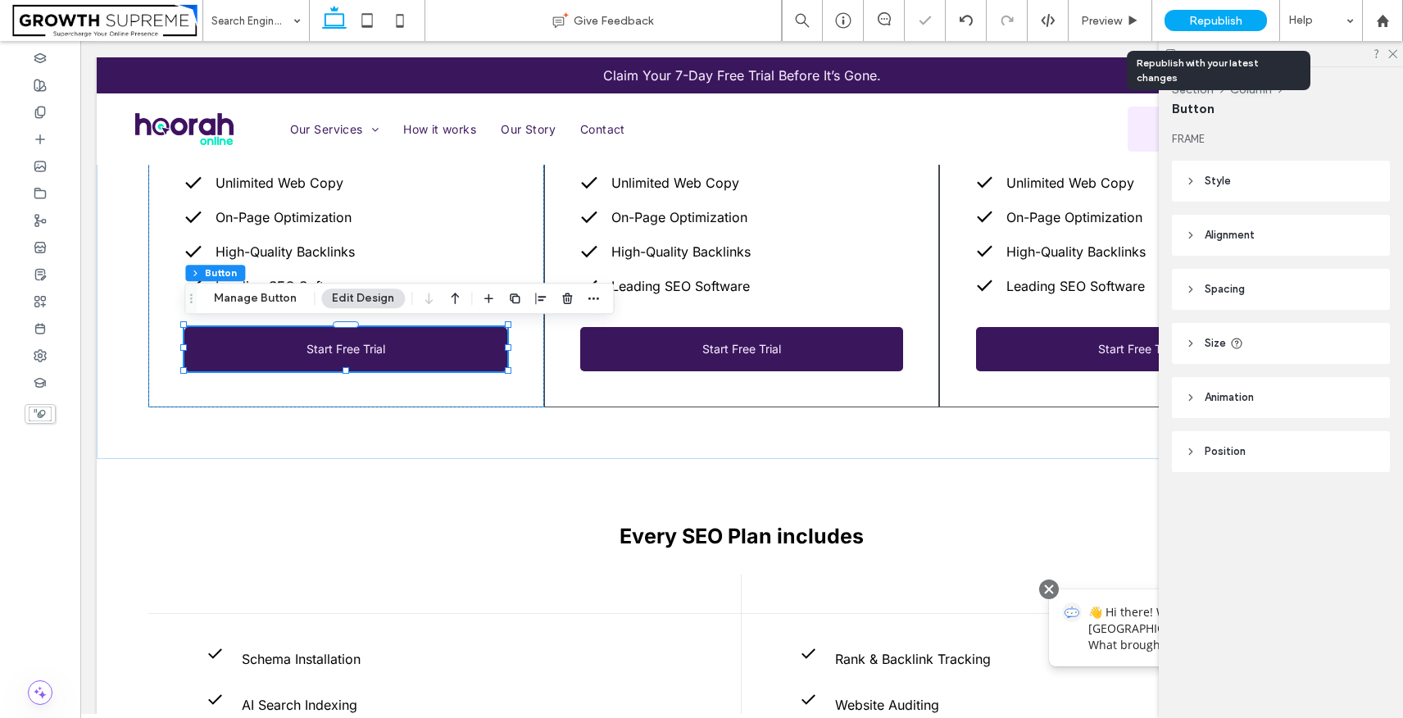
click at [1237, 15] on span "Republish" at bounding box center [1215, 21] width 53 height 14
